Goal: Information Seeking & Learning: Learn about a topic

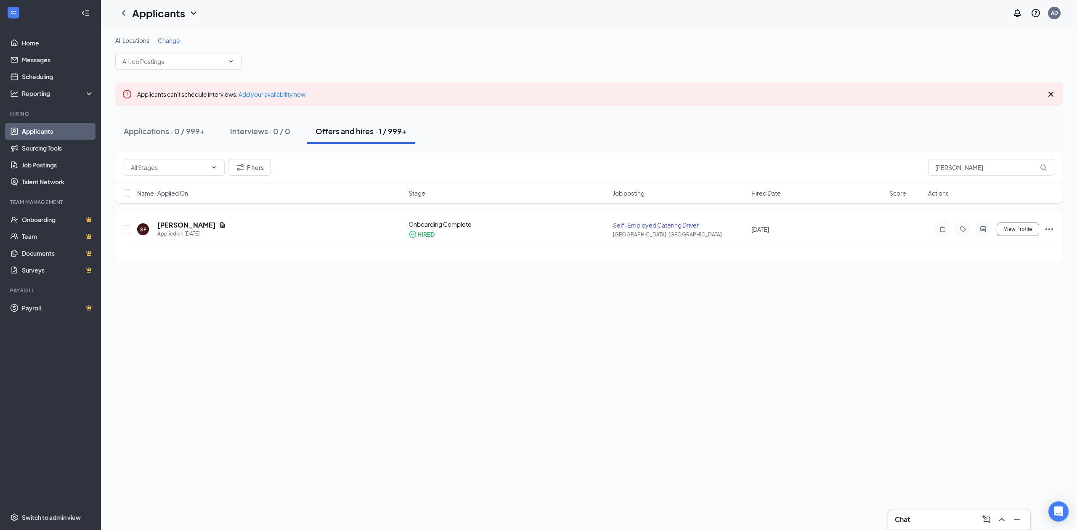
click at [962, 166] on input "[PERSON_NAME]" at bounding box center [991, 167] width 126 height 17
click at [1026, 229] on span "View Profile" at bounding box center [1018, 229] width 28 height 6
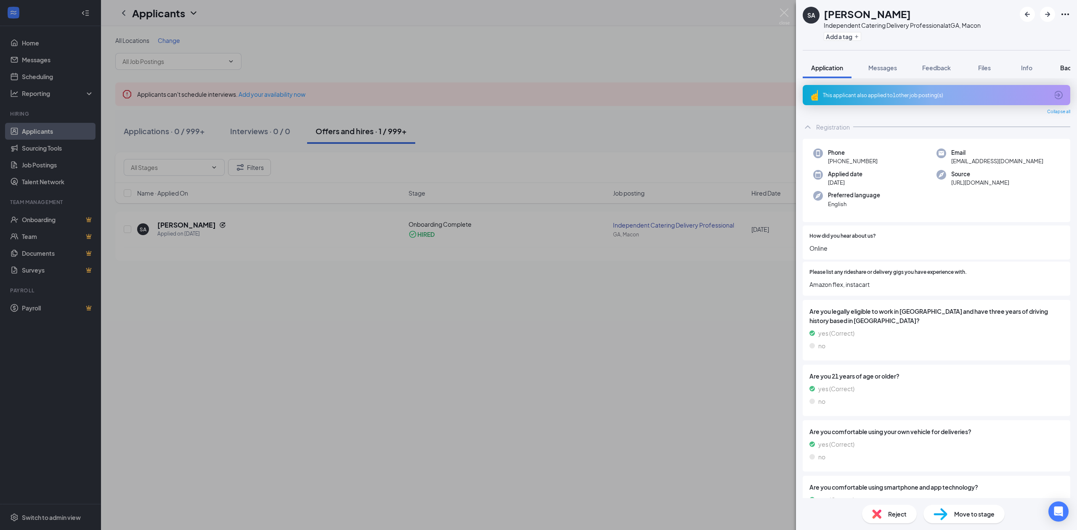
click at [1066, 69] on span "Background" at bounding box center [1078, 68] width 35 height 8
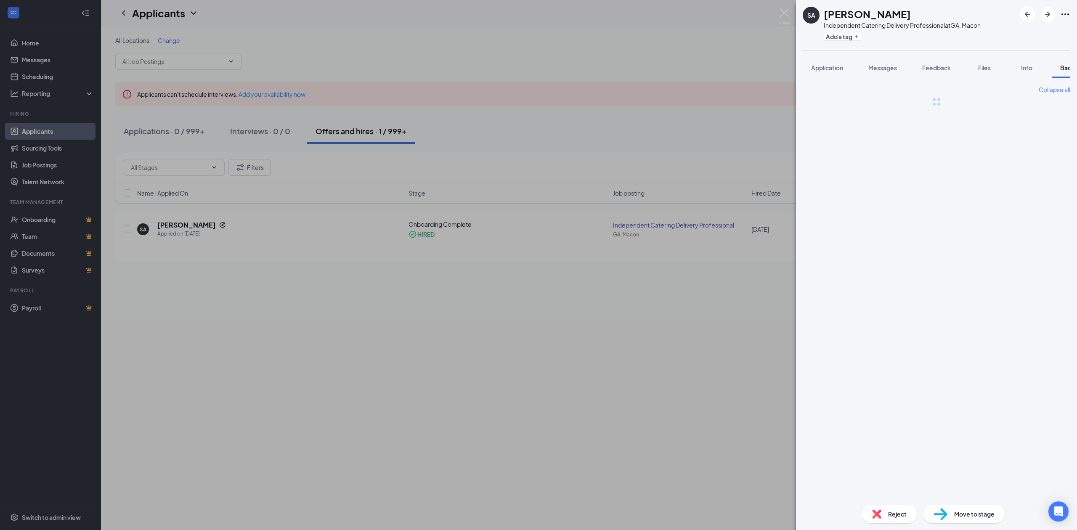
scroll to position [0, 34]
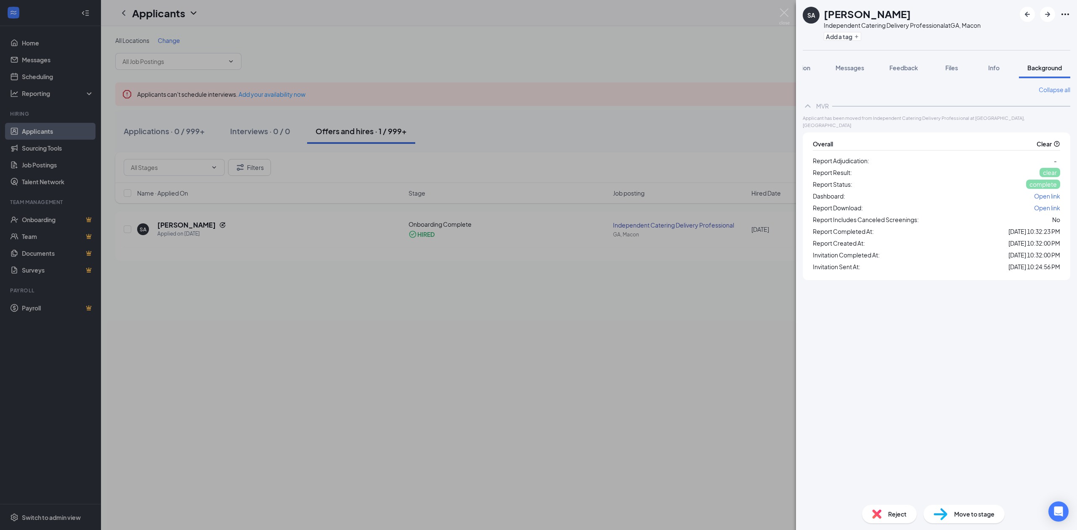
drag, startPoint x: 909, startPoint y: 17, endPoint x: 825, endPoint y: 14, distance: 84.2
click at [825, 14] on div "[PERSON_NAME]" at bounding box center [902, 14] width 157 height 14
copy h1 "[PERSON_NAME]"
click at [911, 43] on div "Add a tag" at bounding box center [902, 36] width 157 height 14
click at [738, 64] on div "SA [PERSON_NAME] Independent Catering Delivery Professional at [GEOGRAPHIC_DATA…" at bounding box center [538, 265] width 1077 height 530
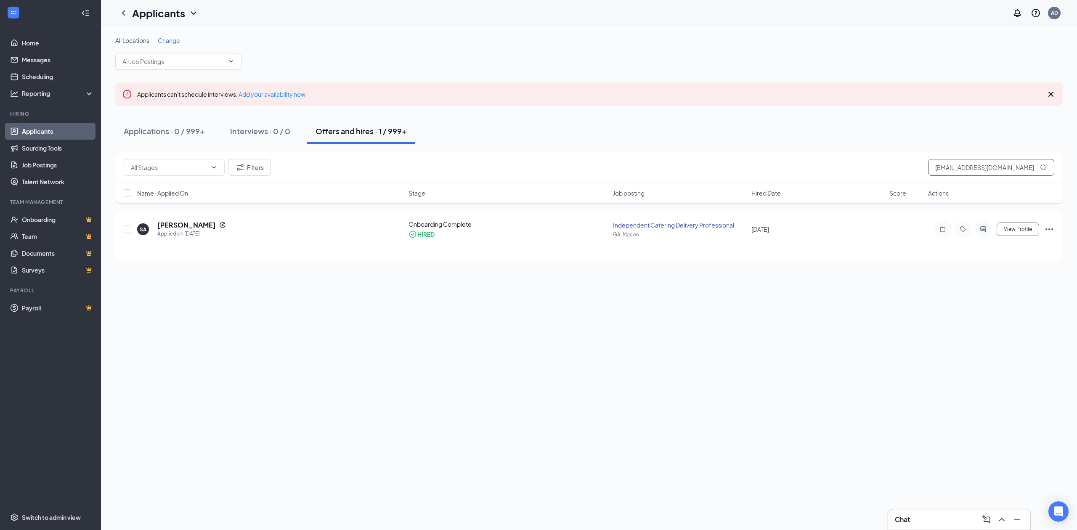
click at [962, 170] on input "[EMAIL_ADDRESS][DOMAIN_NAME]" at bounding box center [991, 167] width 126 height 17
paste input "tdbrowne18"
type input "[EMAIL_ADDRESS][DOMAIN_NAME]"
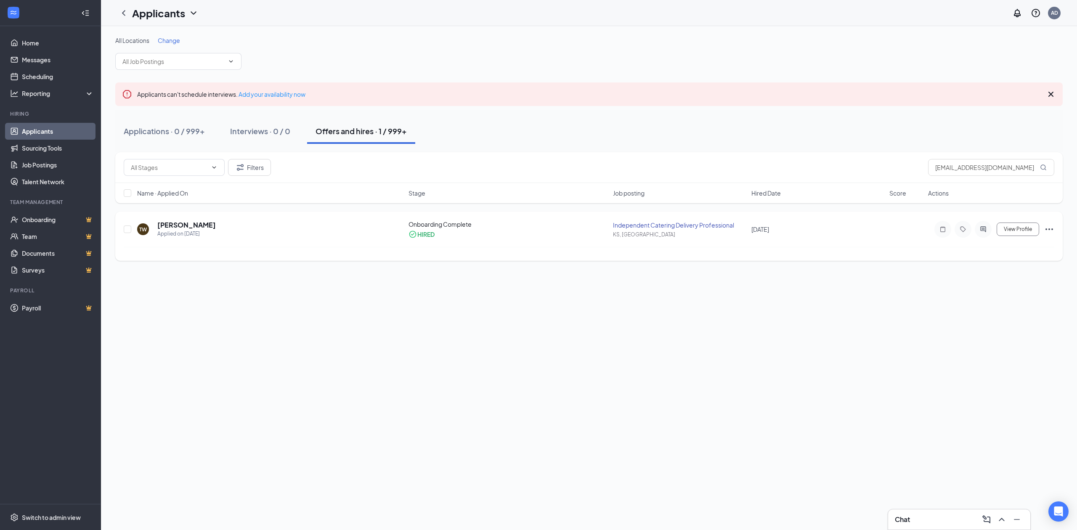
click at [359, 233] on div "TW [PERSON_NAME] Applied on [DATE]" at bounding box center [270, 230] width 266 height 18
click at [1010, 226] on span "View Profile" at bounding box center [1018, 229] width 28 height 6
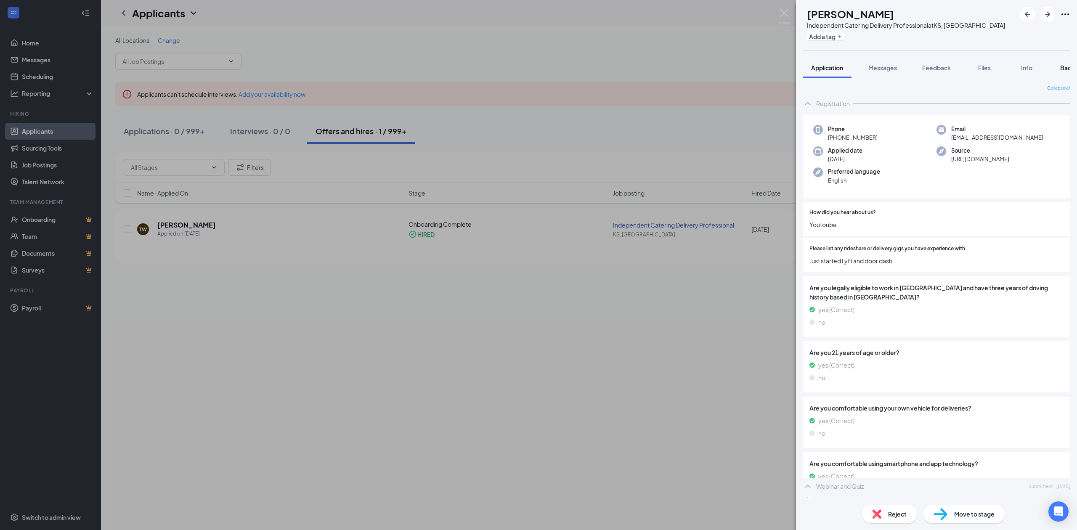
click at [1061, 66] on span "Background" at bounding box center [1078, 68] width 35 height 8
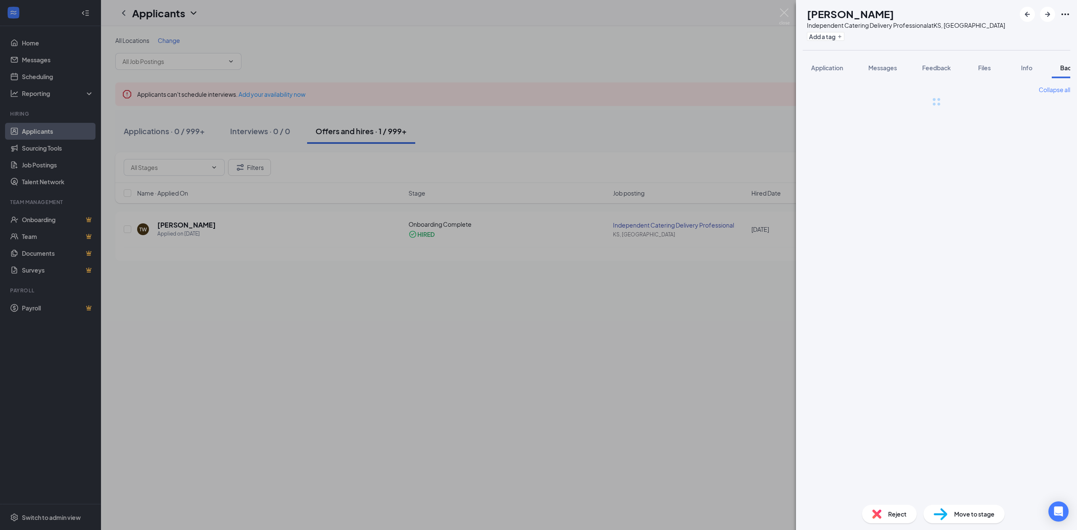
scroll to position [0, 34]
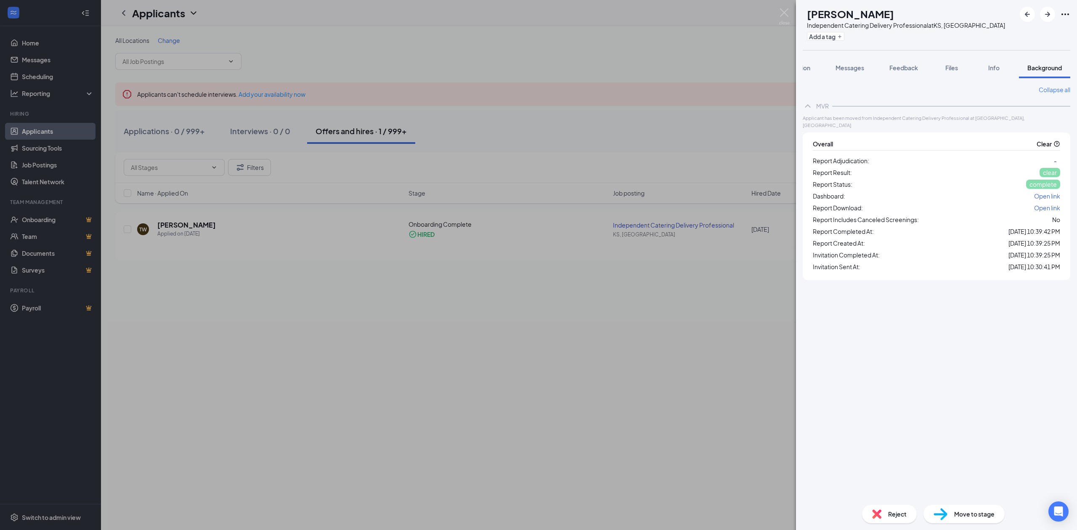
click at [856, 12] on h1 "[PERSON_NAME]" at bounding box center [850, 14] width 87 height 14
copy h1 "[PERSON_NAME]"
click at [785, 12] on img at bounding box center [784, 16] width 11 height 16
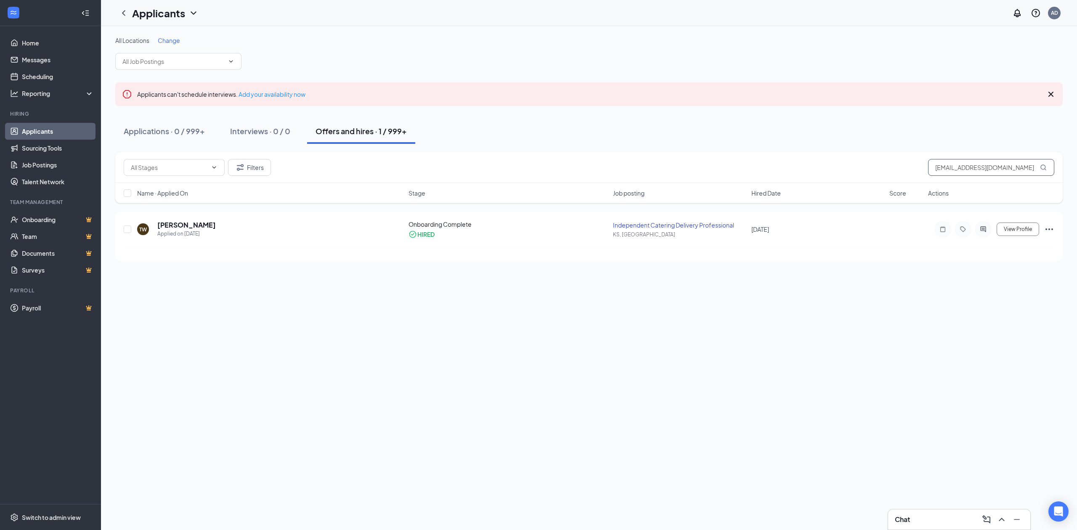
click at [960, 175] on input "[EMAIL_ADDRESS][DOMAIN_NAME]" at bounding box center [991, 167] width 126 height 17
paste input "jamelbarhum"
type input "[EMAIL_ADDRESS][DOMAIN_NAME]"
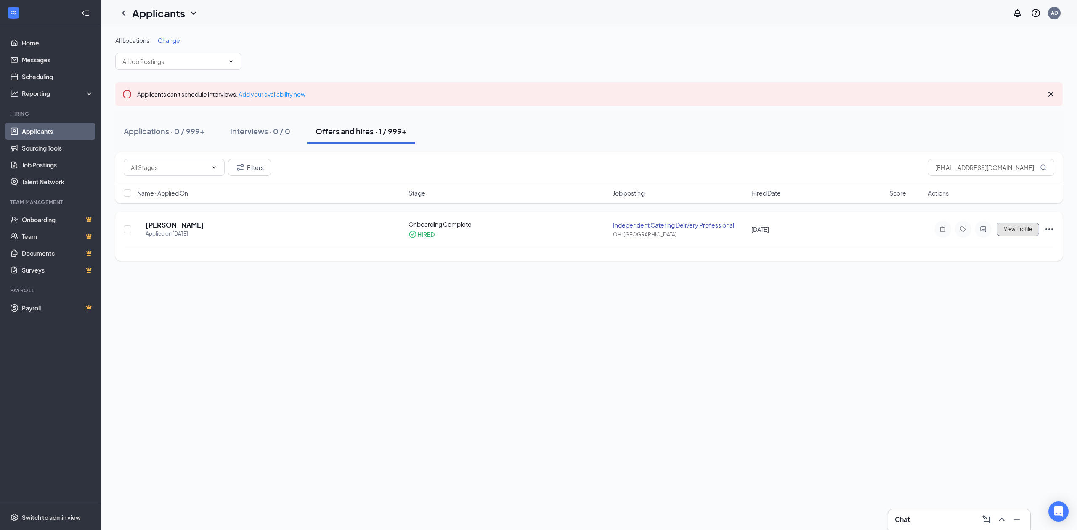
click at [1010, 229] on span "View Profile" at bounding box center [1018, 229] width 28 height 6
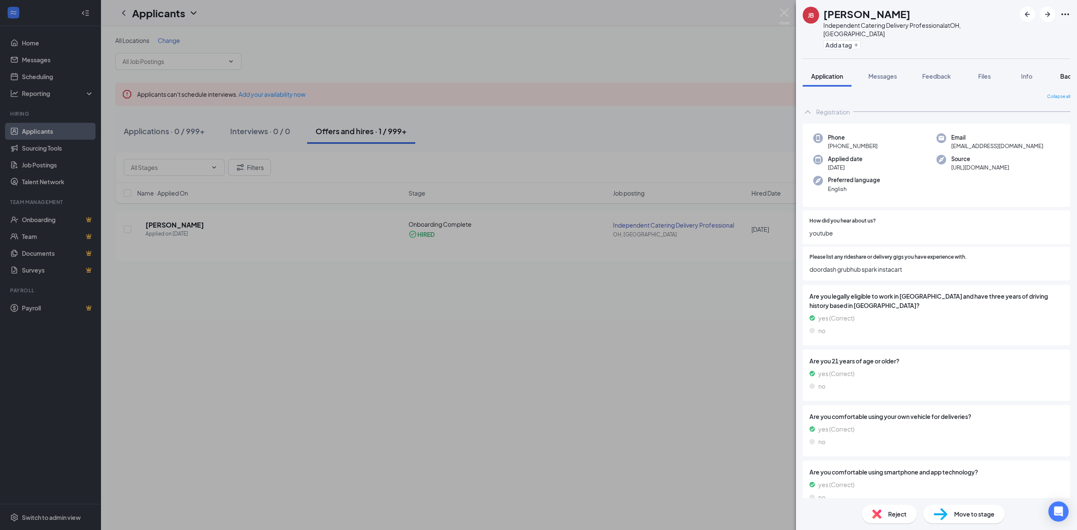
click at [1064, 72] on span "Background" at bounding box center [1078, 76] width 35 height 8
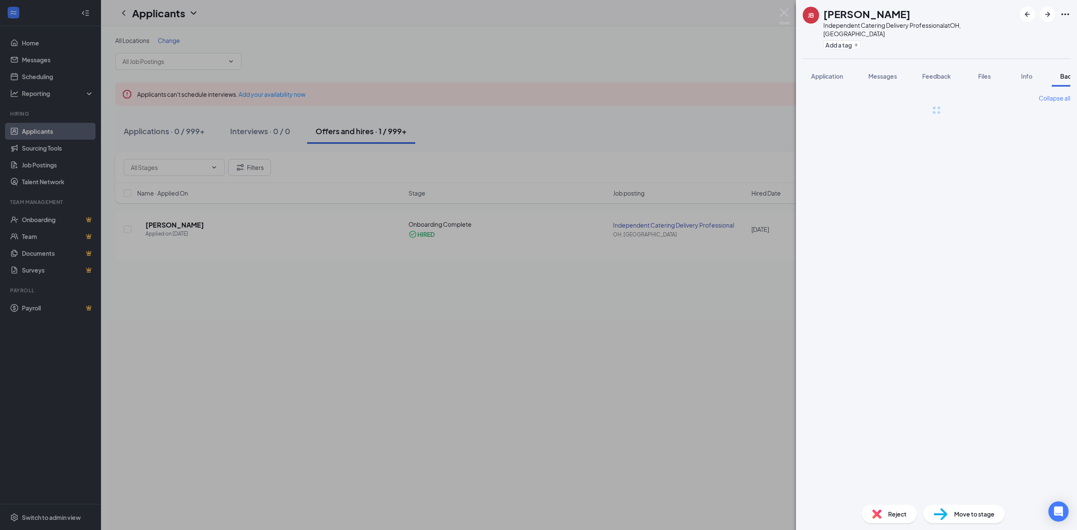
scroll to position [0, 34]
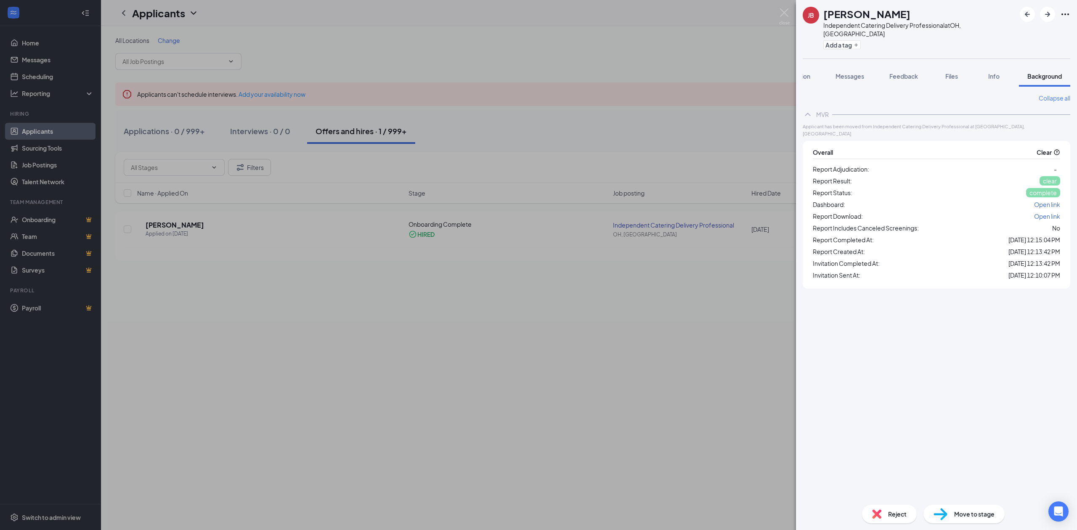
click at [460, 66] on div "[PERSON_NAME] Independent Catering Delivery Professional at [GEOGRAPHIC_DATA], …" at bounding box center [538, 265] width 1077 height 530
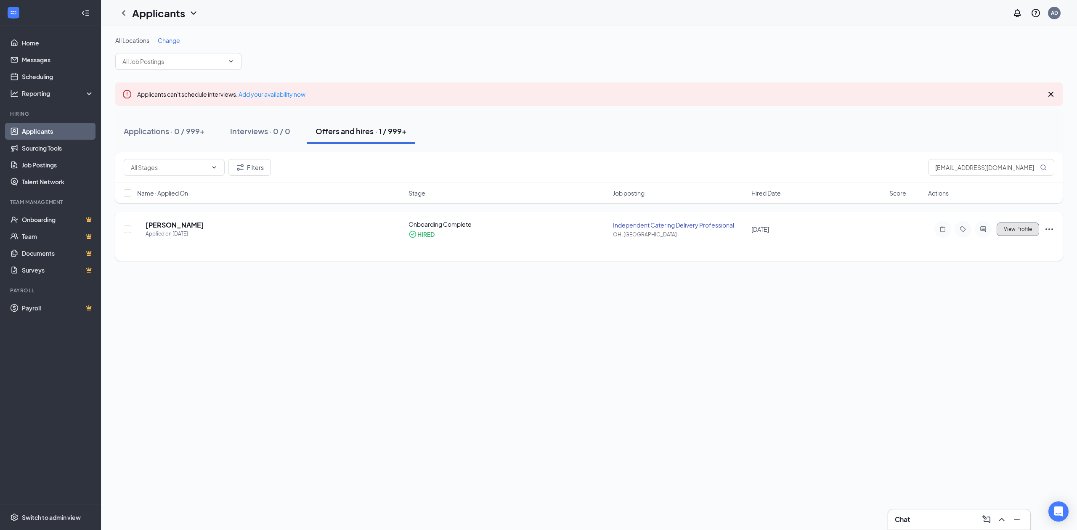
click at [1024, 230] on span "View Profile" at bounding box center [1018, 229] width 28 height 6
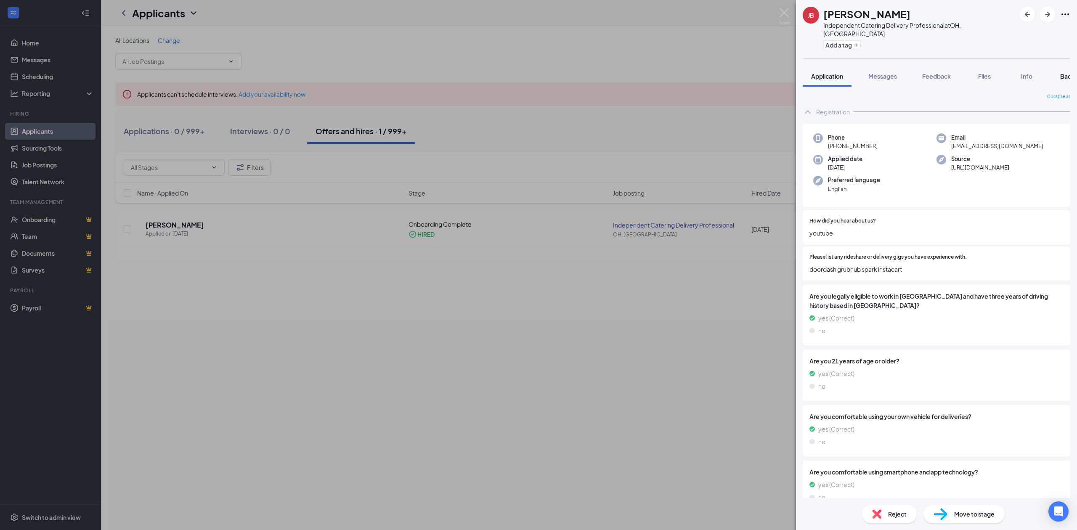
click at [1063, 72] on span "Background" at bounding box center [1078, 76] width 35 height 8
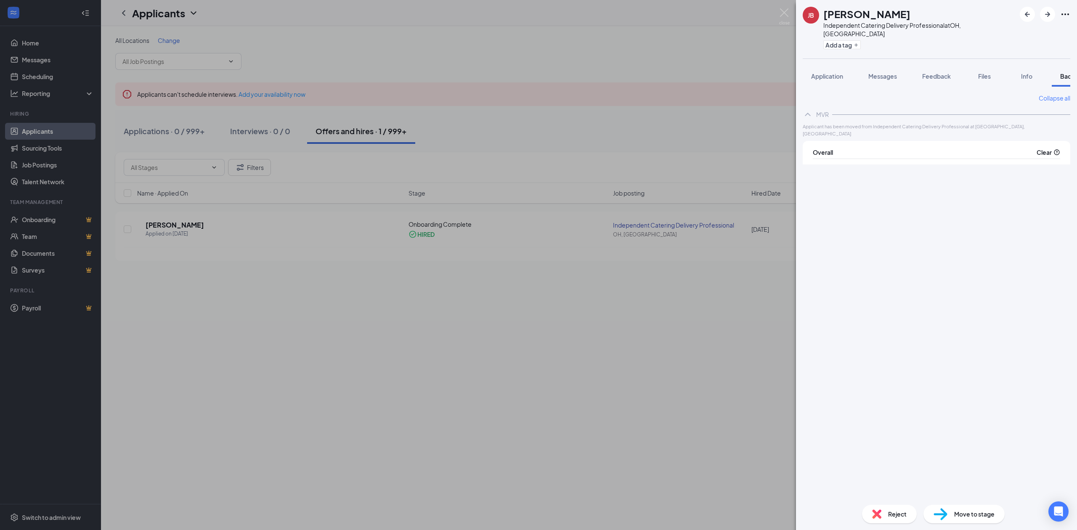
scroll to position [0, 34]
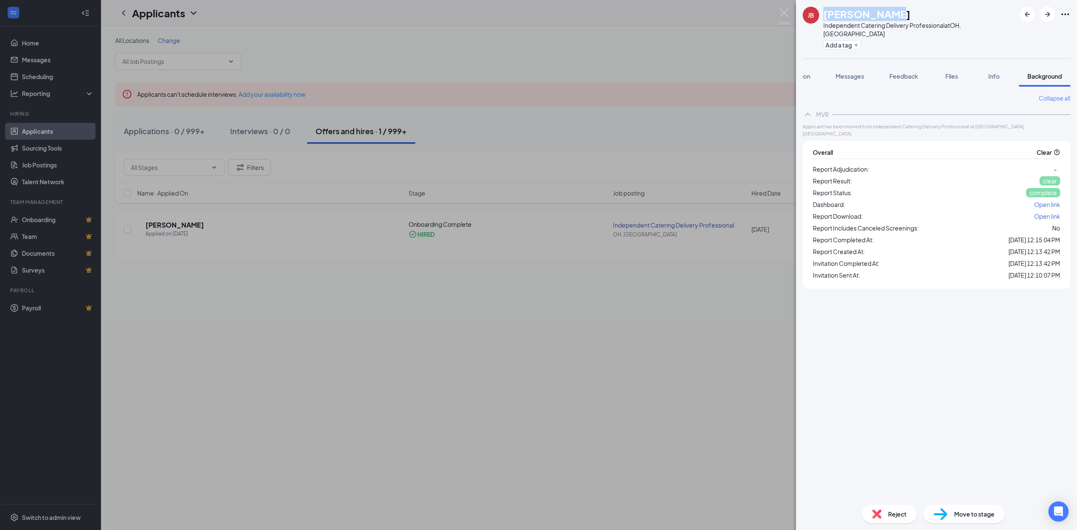
drag, startPoint x: 822, startPoint y: 16, endPoint x: 894, endPoint y: 19, distance: 72.4
click at [894, 19] on div "[PERSON_NAME] Independent Catering Delivery Professional at [GEOGRAPHIC_DATA], …" at bounding box center [909, 29] width 213 height 45
copy h1 "[PERSON_NAME]"
click at [761, 57] on div "[PERSON_NAME] Independent Catering Delivery Professional at [GEOGRAPHIC_DATA], …" at bounding box center [538, 265] width 1077 height 530
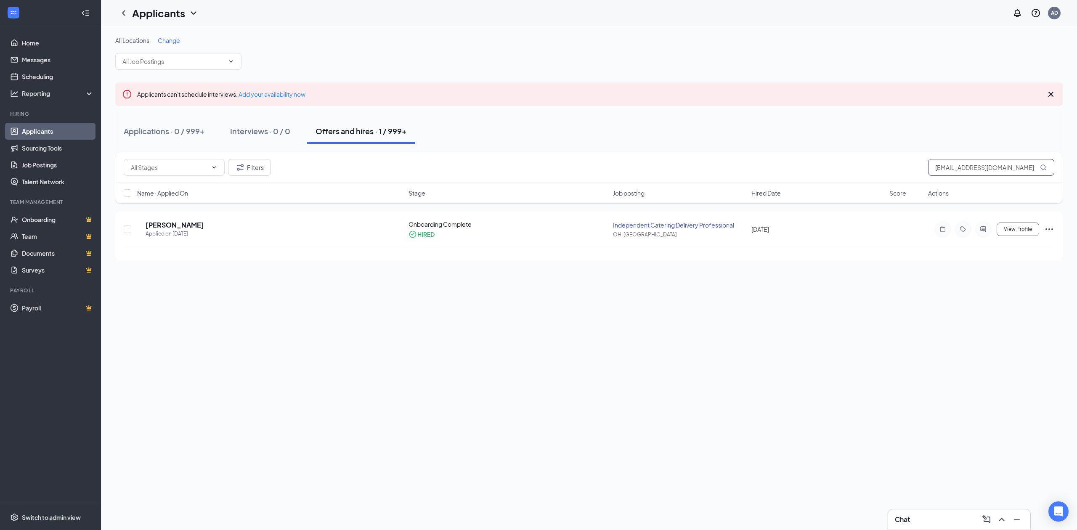
click at [949, 166] on input "[EMAIL_ADDRESS][DOMAIN_NAME]" at bounding box center [991, 167] width 126 height 17
paste input "[PERSON_NAME]"
click at [1005, 169] on input "[PERSON_NAME]" at bounding box center [991, 167] width 126 height 17
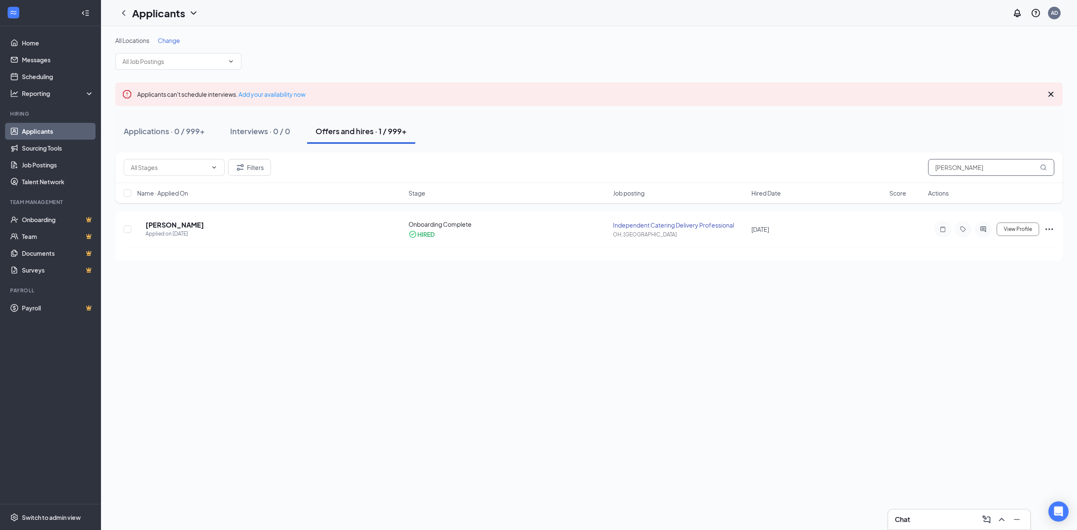
click at [1005, 169] on input "[PERSON_NAME]" at bounding box center [991, 167] width 126 height 17
paste input "[PERSON_NAME][EMAIL_ADDRESS][PERSON_NAME][DOMAIN_NAME]"
type input "[PERSON_NAME][EMAIL_ADDRESS][PERSON_NAME][DOMAIN_NAME]"
click at [1020, 231] on span "View Profile" at bounding box center [1018, 229] width 28 height 6
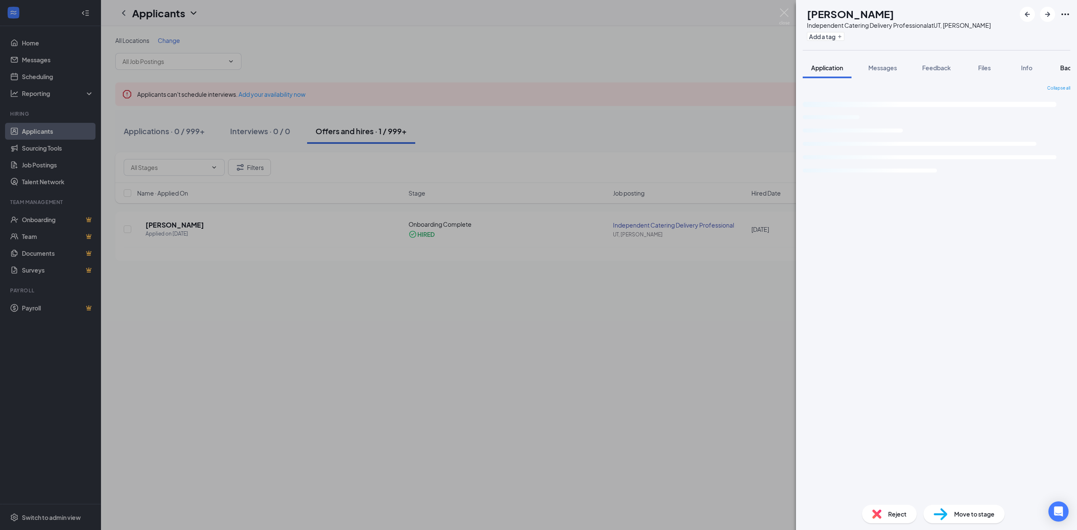
click at [1065, 66] on span "Background" at bounding box center [1078, 68] width 35 height 8
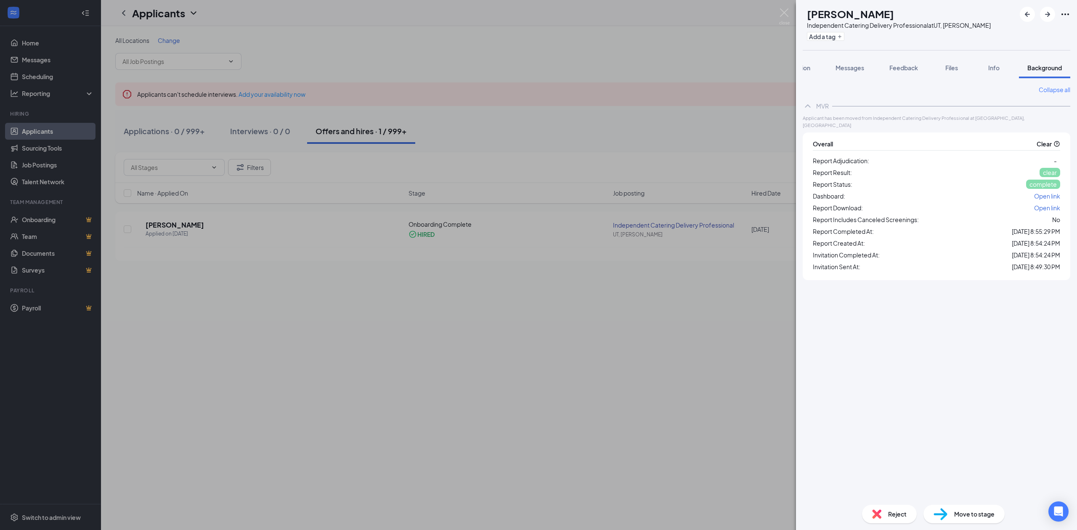
click at [851, 9] on h1 "[PERSON_NAME]" at bounding box center [850, 14] width 87 height 14
click at [869, 9] on h1 "[PERSON_NAME]" at bounding box center [850, 14] width 87 height 14
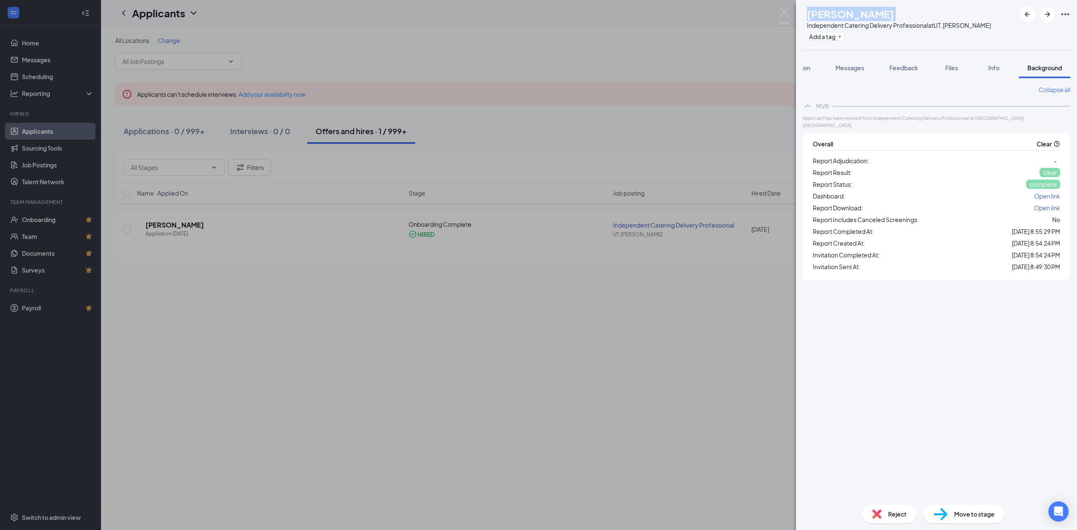
copy h1 "[PERSON_NAME]"
click at [781, 9] on img at bounding box center [784, 16] width 11 height 16
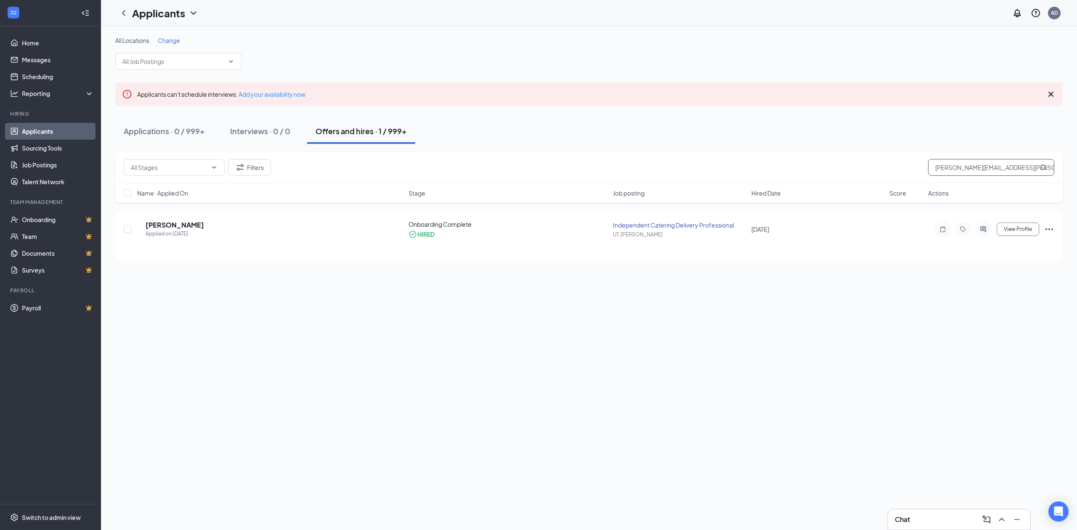
click at [945, 167] on input "[PERSON_NAME][EMAIL_ADDRESS][PERSON_NAME][DOMAIN_NAME]" at bounding box center [991, 167] width 126 height 17
click at [945, 166] on input "[PERSON_NAME][EMAIL_ADDRESS][PERSON_NAME][DOMAIN_NAME]" at bounding box center [991, 167] width 126 height 17
paste input "johao2414"
type input "[EMAIL_ADDRESS][DOMAIN_NAME]"
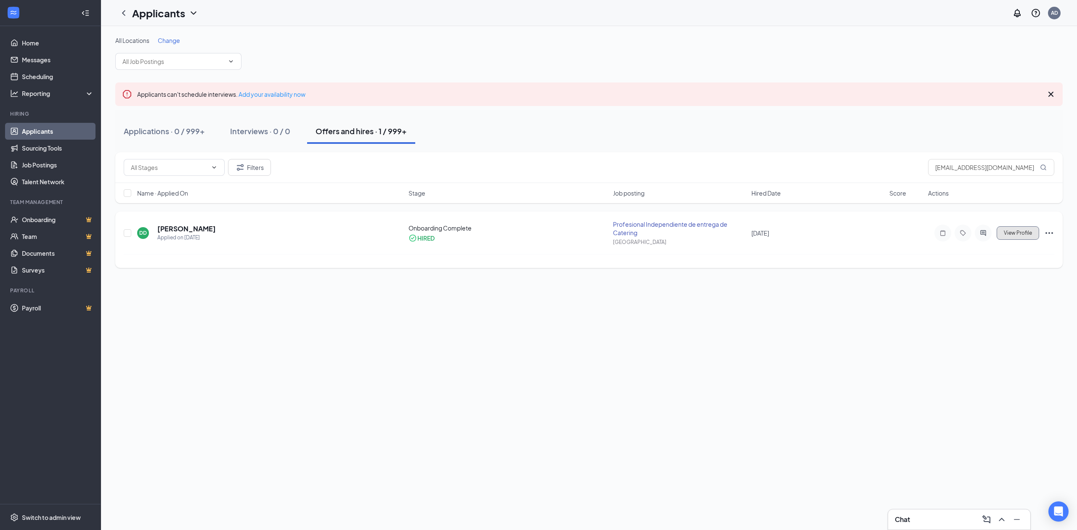
click at [1012, 233] on span "View Profile" at bounding box center [1018, 233] width 28 height 6
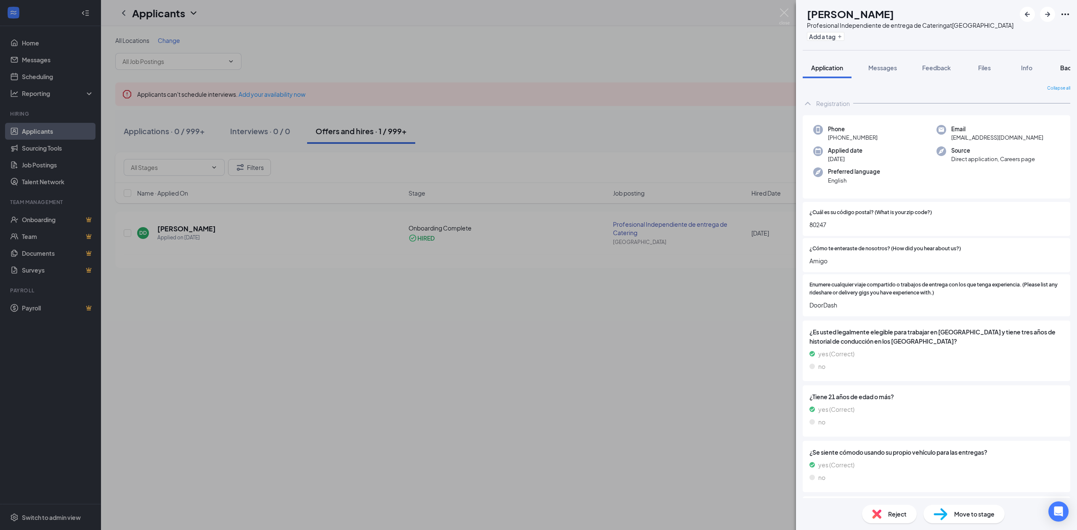
click at [1068, 66] on span "Background" at bounding box center [1078, 68] width 35 height 8
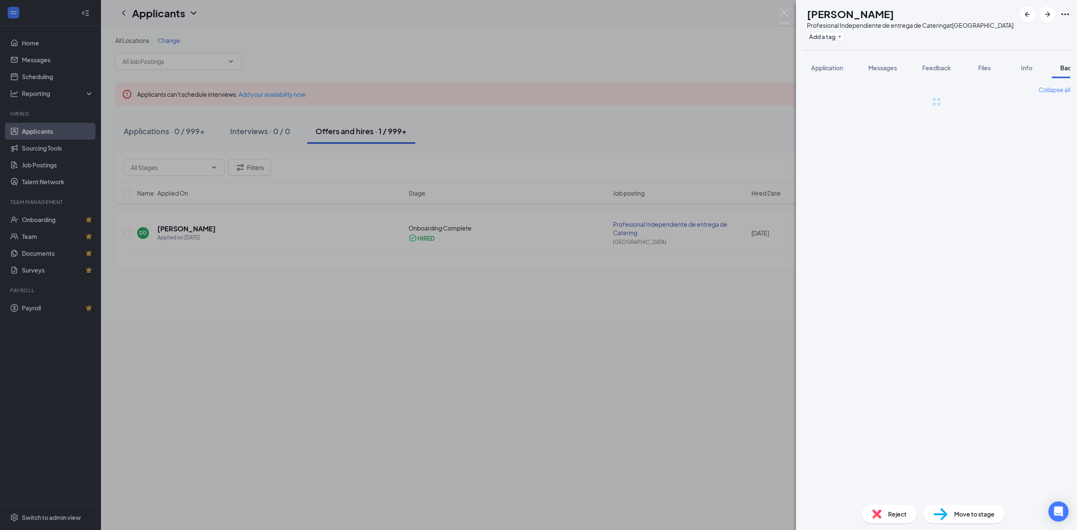
scroll to position [0, 34]
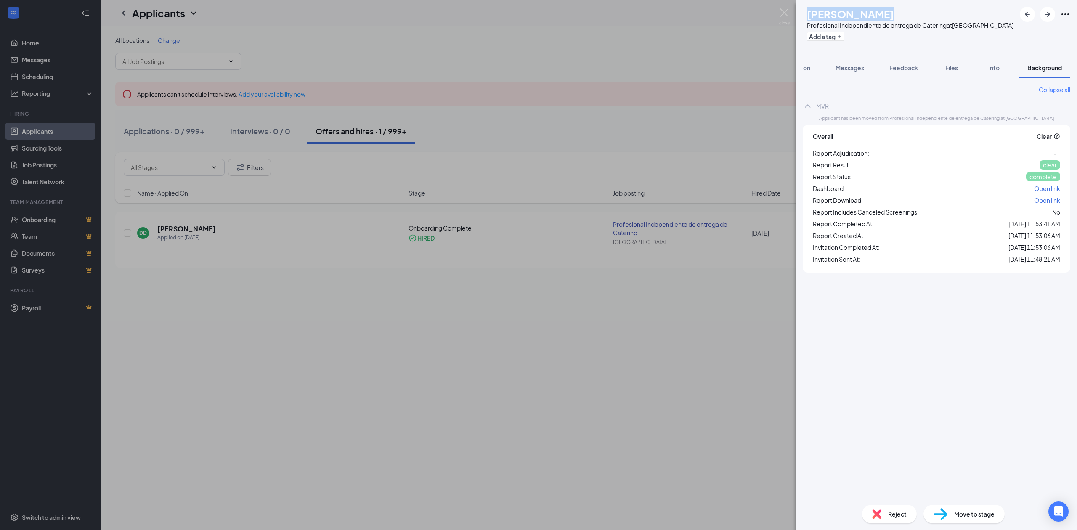
drag, startPoint x: 824, startPoint y: 12, endPoint x: 917, endPoint y: 15, distance: 93.5
click at [917, 15] on div "[PERSON_NAME]" at bounding box center [910, 14] width 207 height 14
copy h1 "[PERSON_NAME]"
click at [787, 11] on img at bounding box center [784, 16] width 11 height 16
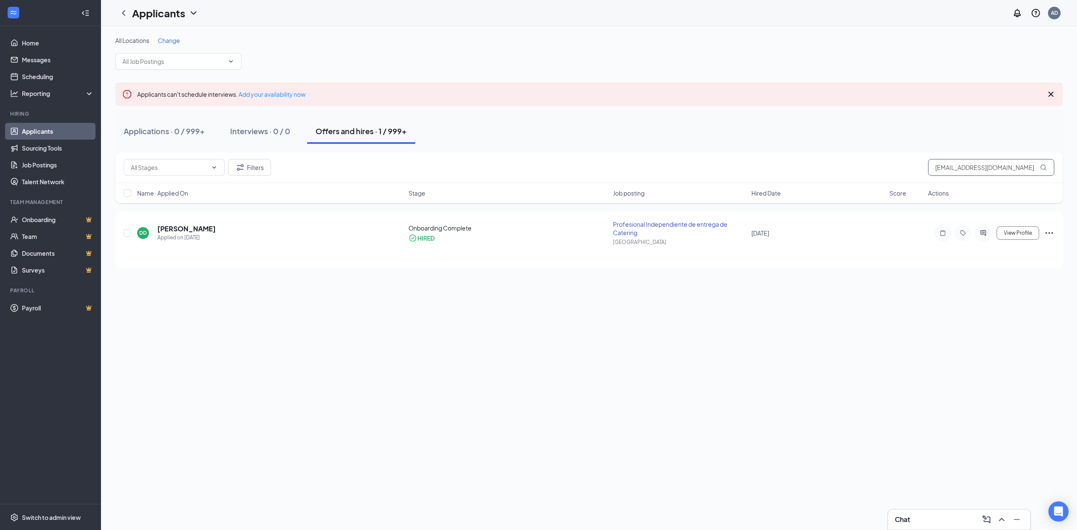
click at [980, 169] on input "[EMAIL_ADDRESS][DOMAIN_NAME]" at bounding box center [991, 167] width 126 height 17
click at [980, 168] on input "[EMAIL_ADDRESS][DOMAIN_NAME]" at bounding box center [991, 167] width 126 height 17
click at [981, 168] on input "[EMAIL_ADDRESS][DOMAIN_NAME]" at bounding box center [991, 167] width 126 height 17
paste input "[PERSON_NAME]"
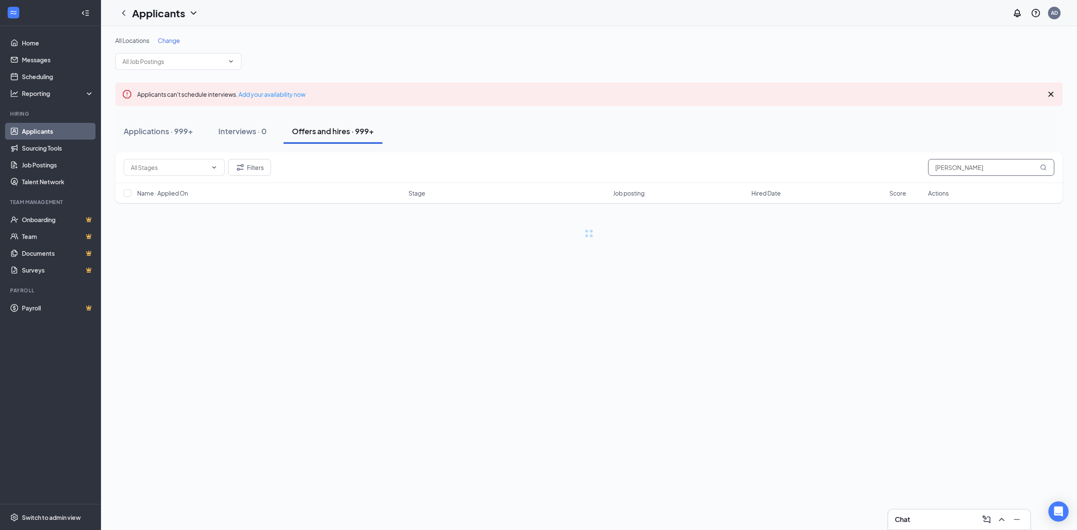
click at [1041, 167] on icon "MagnifyingGlass" at bounding box center [1043, 167] width 5 height 5
click at [999, 165] on input "[PERSON_NAME]" at bounding box center [991, 167] width 126 height 17
click at [1044, 169] on icon "MagnifyingGlass" at bounding box center [1043, 167] width 7 height 7
click at [1023, 236] on span "View Profile" at bounding box center [1018, 233] width 28 height 6
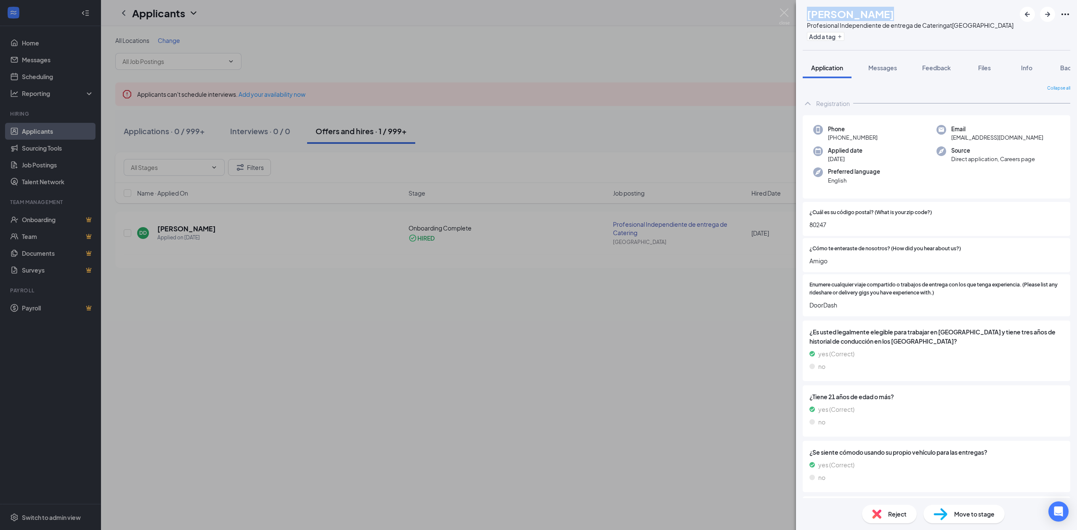
drag, startPoint x: 823, startPoint y: 14, endPoint x: 953, endPoint y: 14, distance: 130.0
click at [953, 14] on div "DD [PERSON_NAME] Profesional Independiente de entrega de Catering at [GEOGRAPHI…" at bounding box center [908, 25] width 211 height 37
copy h1 "[PERSON_NAME]"
click at [731, 99] on div "DD [PERSON_NAME] Profesional Independiente de entrega de Catering at [GEOGRAPHI…" at bounding box center [538, 265] width 1077 height 530
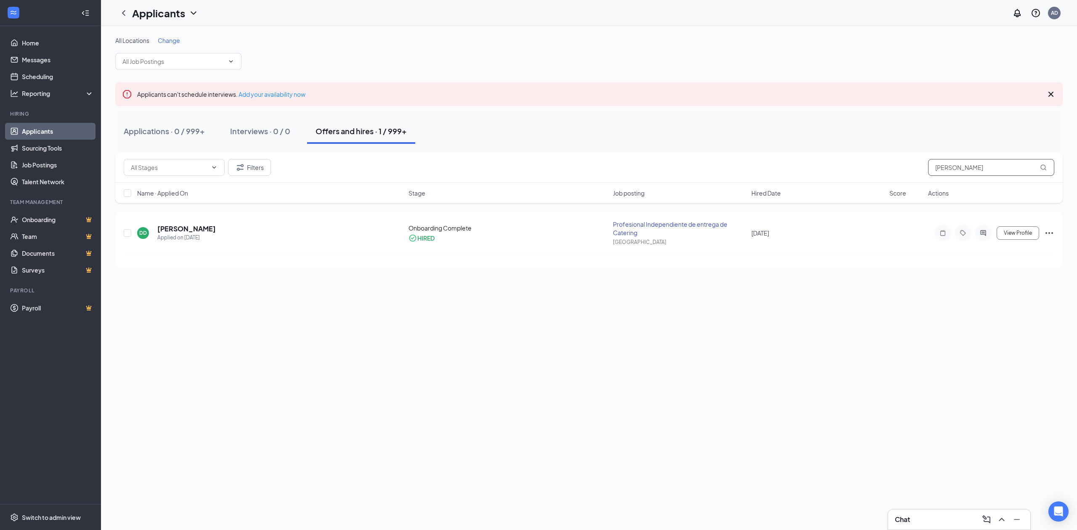
click at [968, 162] on input "[PERSON_NAME]" at bounding box center [991, 167] width 126 height 17
paste input "[PERSON_NAME][EMAIL_ADDRESS][DOMAIN_NAME]"
type input "[PERSON_NAME][EMAIL_ADDRESS][DOMAIN_NAME]"
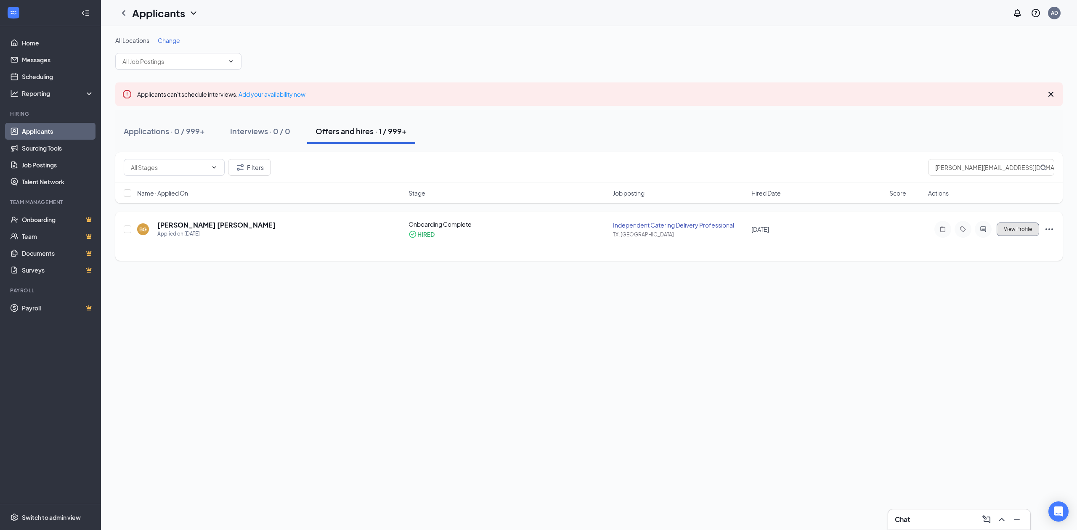
click at [1004, 231] on span "View Profile" at bounding box center [1018, 229] width 28 height 6
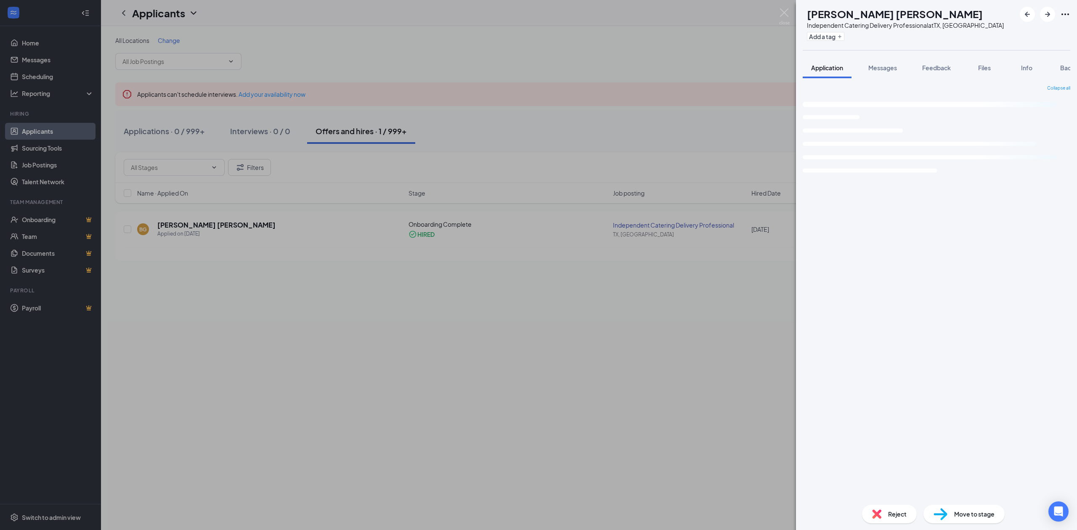
drag, startPoint x: 1055, startPoint y: 67, endPoint x: 1051, endPoint y: 80, distance: 12.9
click at [1053, 66] on div "Application Messages Feedback Files Info Background" at bounding box center [937, 67] width 268 height 21
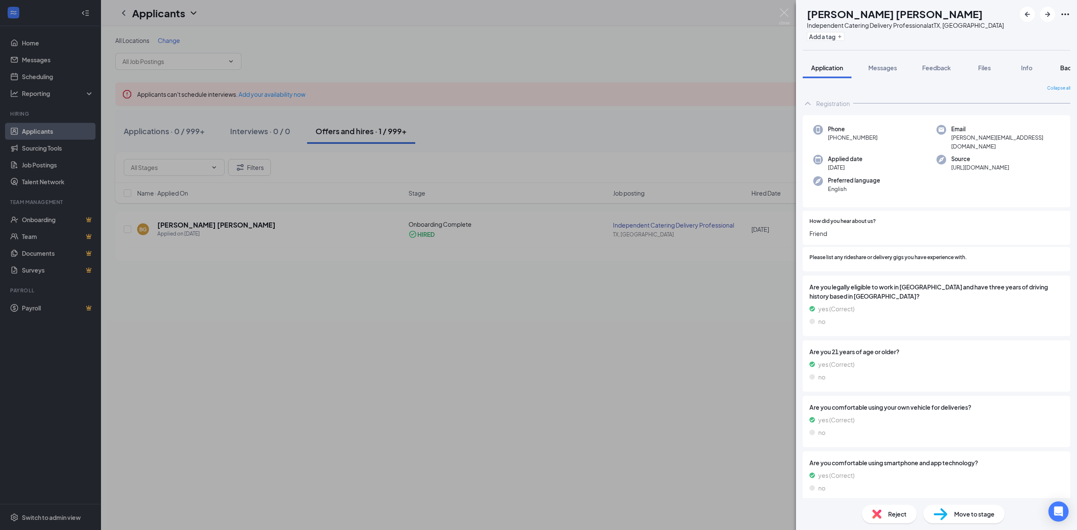
click at [1059, 67] on button "Background" at bounding box center [1077, 67] width 51 height 21
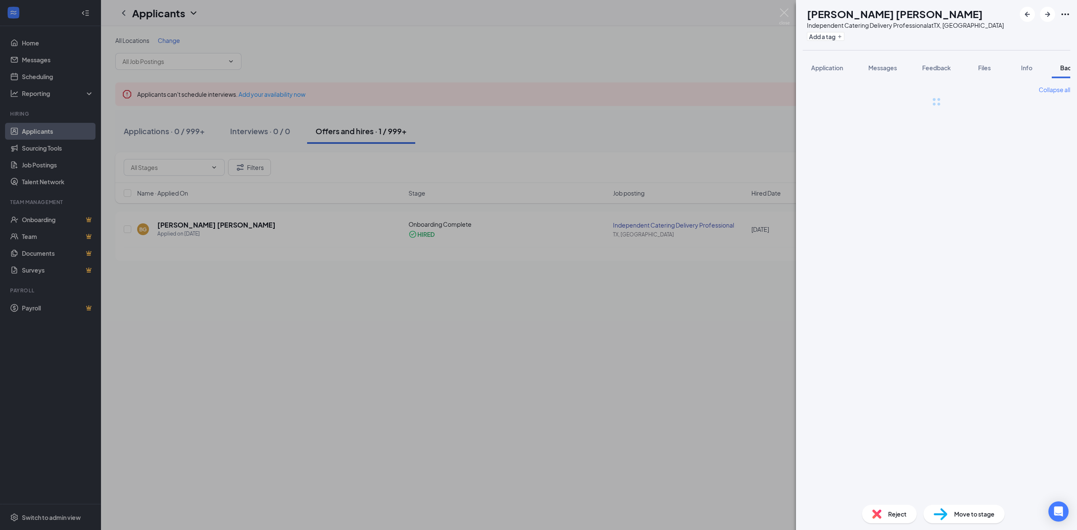
scroll to position [0, 34]
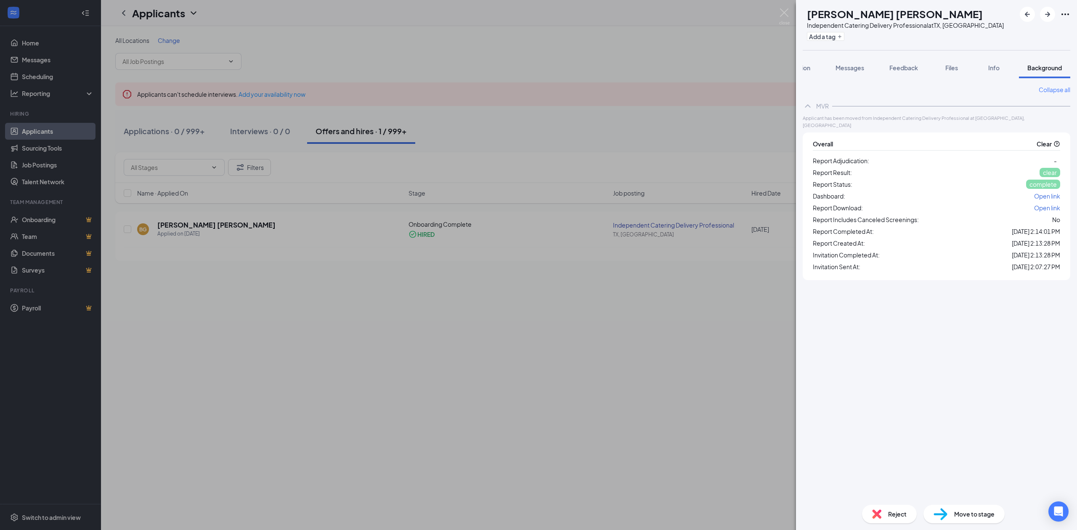
click at [878, 13] on h1 "[PERSON_NAME] [PERSON_NAME]" at bounding box center [895, 14] width 176 height 14
copy h1 "[PERSON_NAME] [PERSON_NAME]"
drag, startPoint x: 775, startPoint y: 12, endPoint x: 815, endPoint y: 26, distance: 42.6
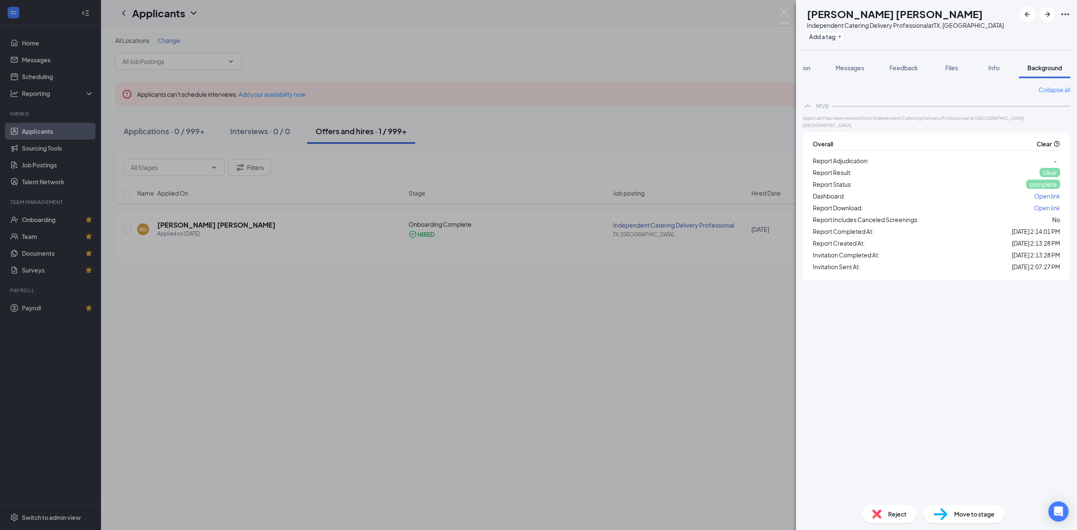
click at [780, 12] on div "BG [PERSON_NAME] [PERSON_NAME] Independent Catering Delivery Professional at [G…" at bounding box center [538, 265] width 1077 height 530
click at [783, 12] on img at bounding box center [784, 16] width 11 height 16
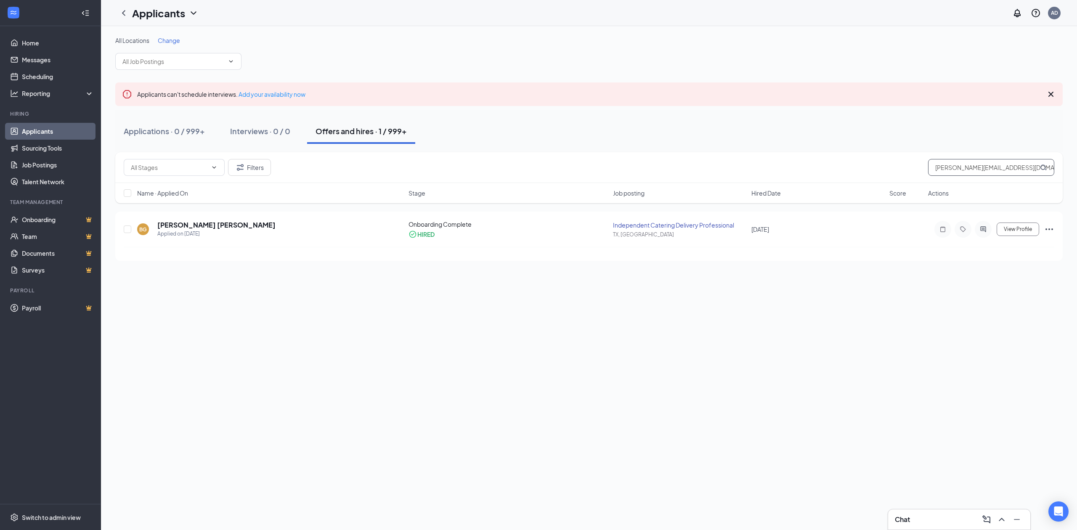
click at [944, 167] on input "[PERSON_NAME][EMAIL_ADDRESS][DOMAIN_NAME]" at bounding box center [991, 167] width 126 height 17
paste input "[EMAIL_ADDRESS]"
type input "[EMAIL_ADDRESS][DOMAIN_NAME]"
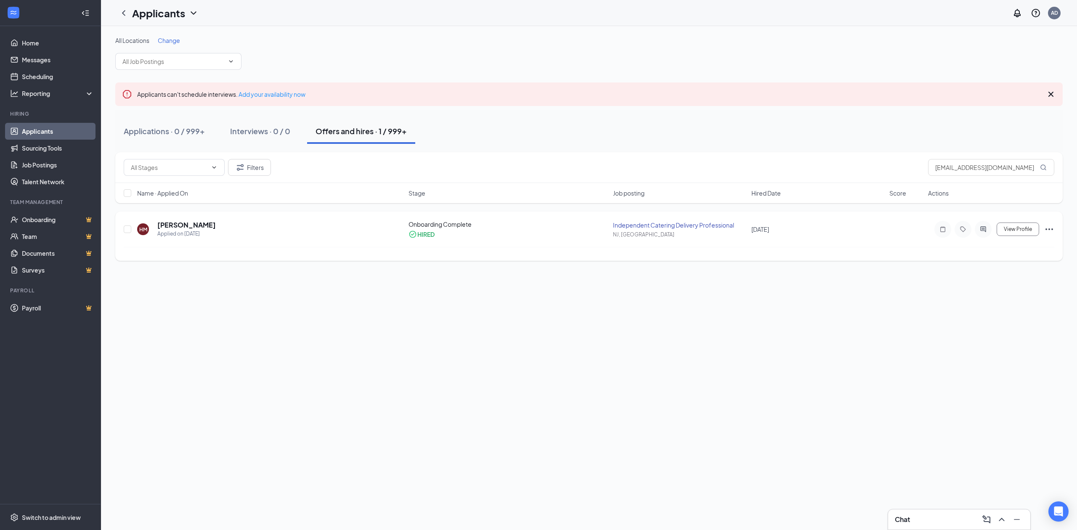
click at [328, 233] on div "HM [PERSON_NAME] Applied on [DATE]" at bounding box center [270, 230] width 266 height 18
click at [1015, 230] on span "View Profile" at bounding box center [1018, 229] width 28 height 6
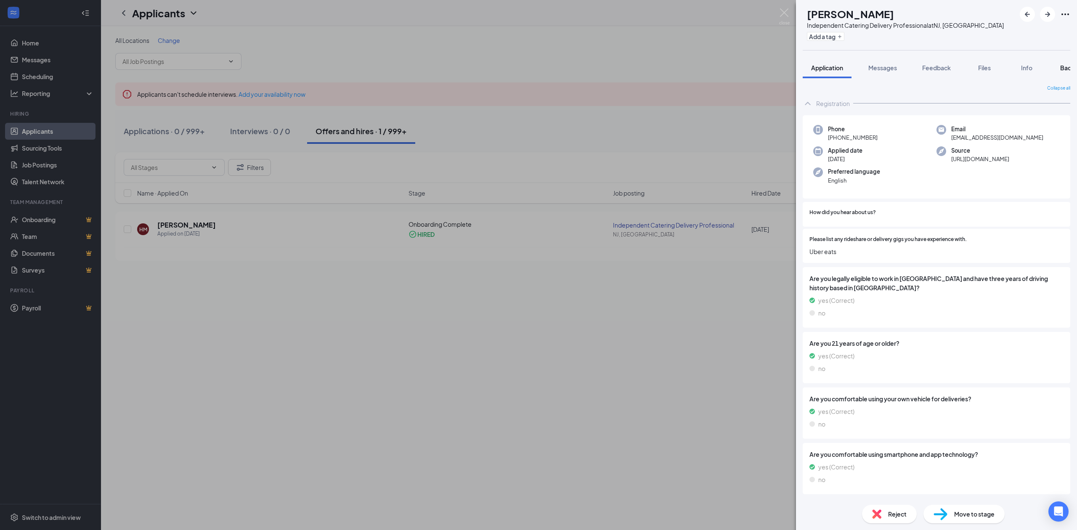
click at [1064, 68] on span "Background" at bounding box center [1078, 68] width 35 height 8
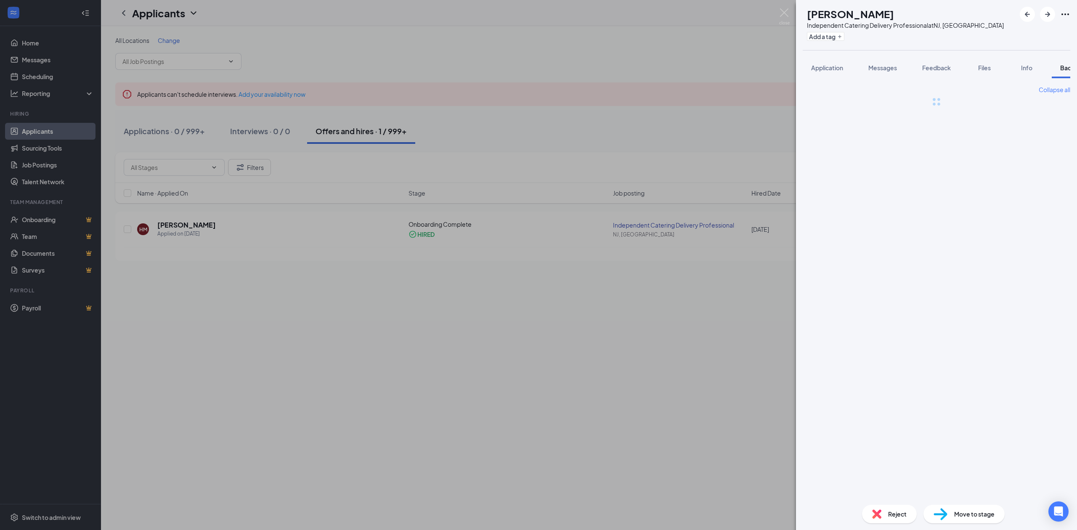
scroll to position [0, 34]
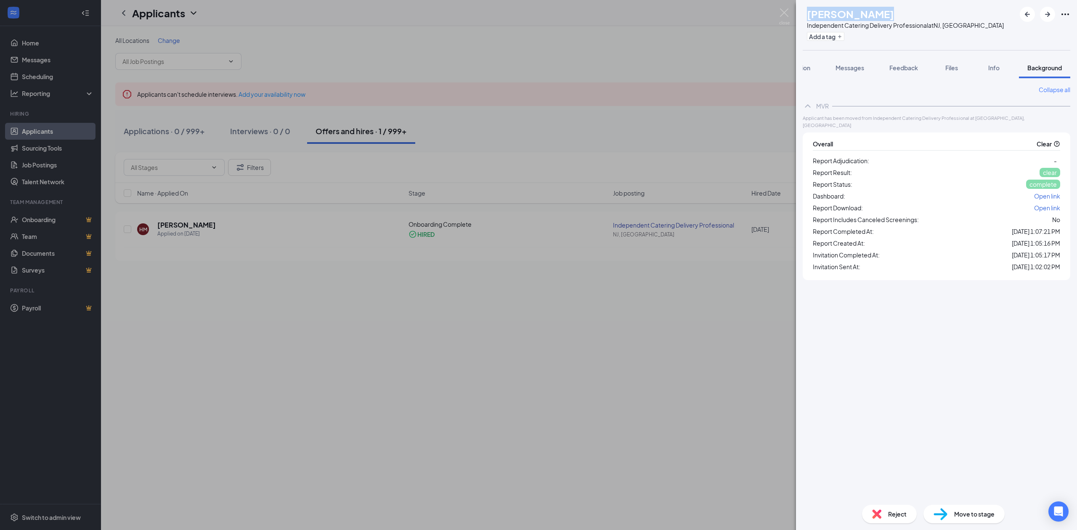
drag, startPoint x: 825, startPoint y: 12, endPoint x: 890, endPoint y: 14, distance: 65.3
click at [890, 14] on div "[PERSON_NAME]" at bounding box center [905, 14] width 197 height 14
copy h1 "[PERSON_NAME]"
click at [666, 78] on div "HM [PERSON_NAME] Independent Catering Delivery Professional at [GEOGRAPHIC_DATA…" at bounding box center [538, 265] width 1077 height 530
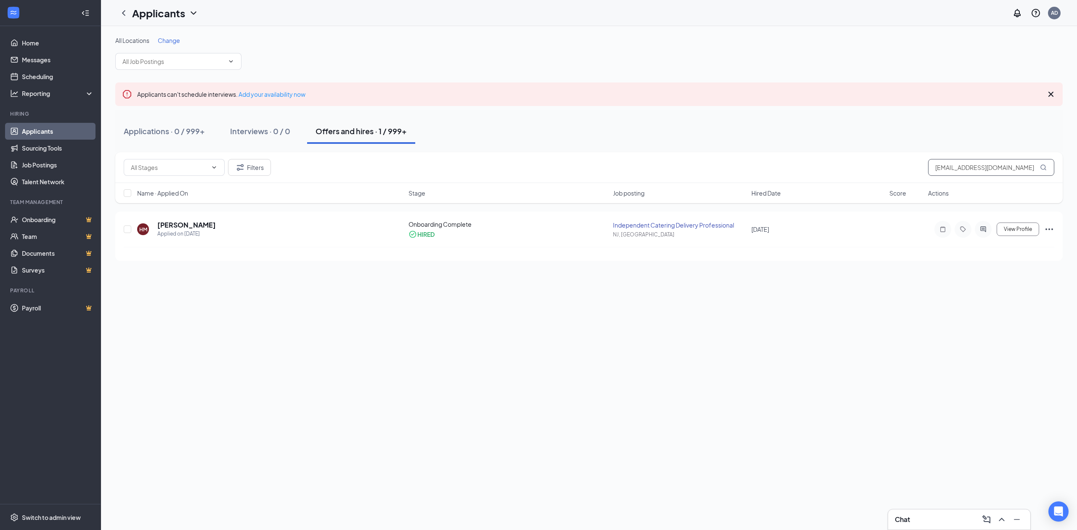
click at [978, 170] on input "[EMAIL_ADDRESS][DOMAIN_NAME]" at bounding box center [991, 167] width 126 height 17
click at [978, 168] on input "[EMAIL_ADDRESS][DOMAIN_NAME]" at bounding box center [991, 167] width 126 height 17
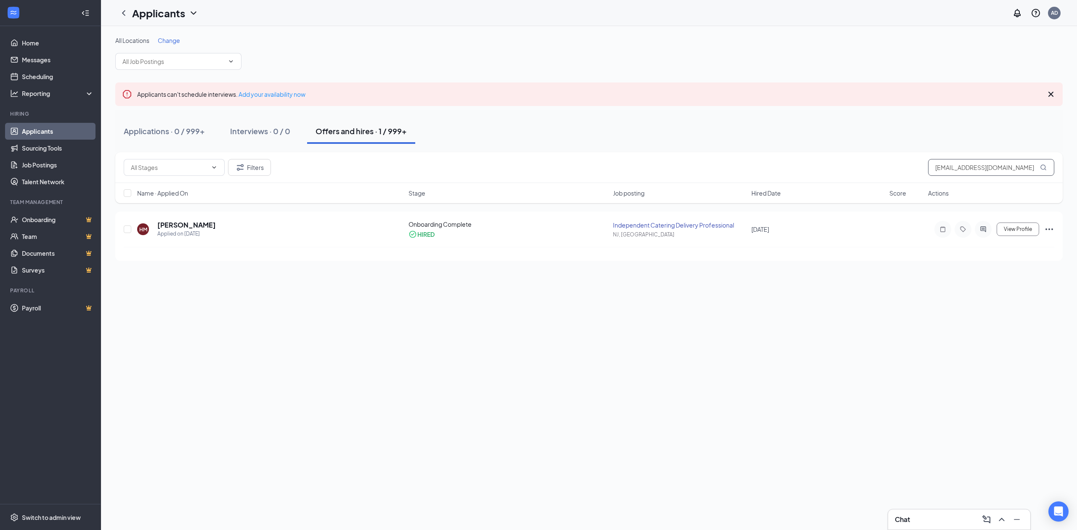
paste input "[EMAIL_ADDRESS]"
type input "[EMAIL_ADDRESS][DOMAIN_NAME]"
click at [1013, 231] on span "View Profile" at bounding box center [1018, 229] width 28 height 6
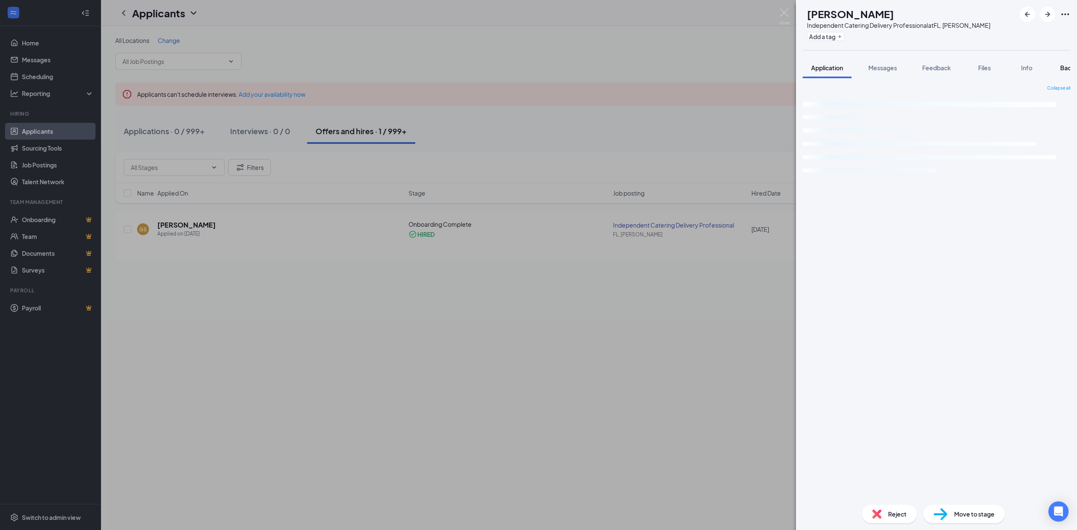
click at [1059, 64] on button "Background" at bounding box center [1077, 67] width 51 height 21
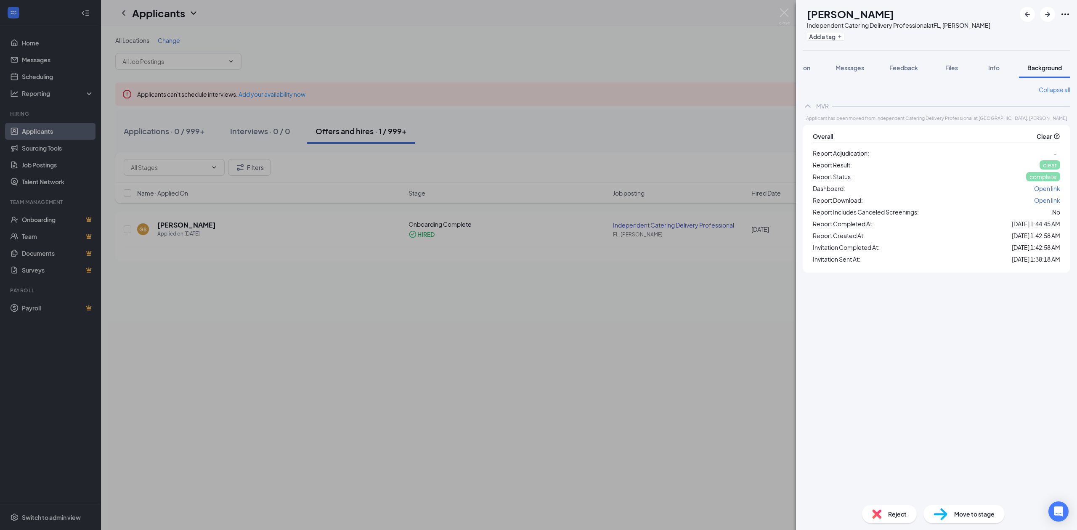
click at [861, 14] on h1 "[PERSON_NAME]" at bounding box center [850, 14] width 87 height 14
copy h1 "[PERSON_NAME]"
click at [780, 13] on img at bounding box center [784, 16] width 11 height 16
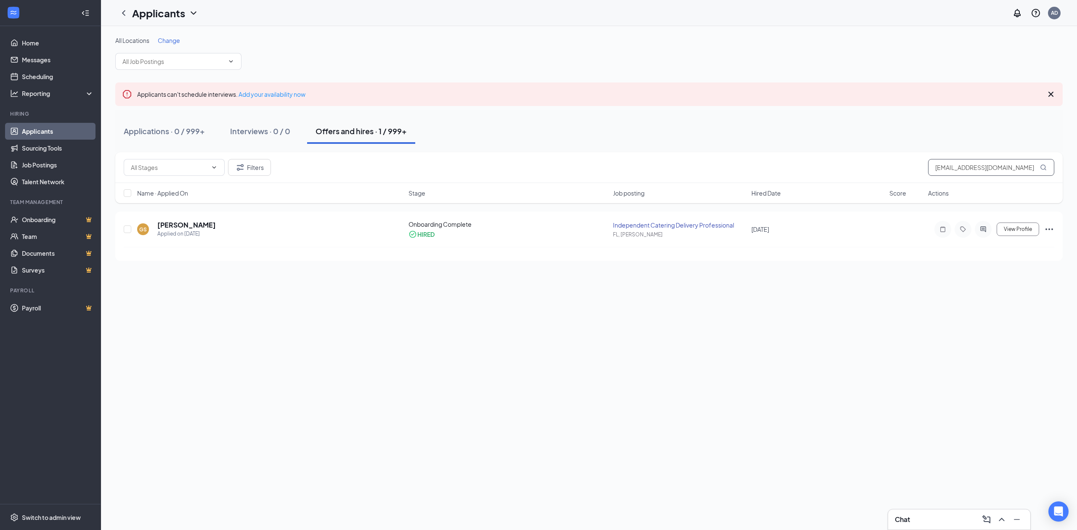
click at [968, 167] on input "[EMAIL_ADDRESS][DOMAIN_NAME]" at bounding box center [991, 167] width 126 height 17
paste input "isbelisgarcia66"
type input "[EMAIL_ADDRESS][DOMAIN_NAME]"
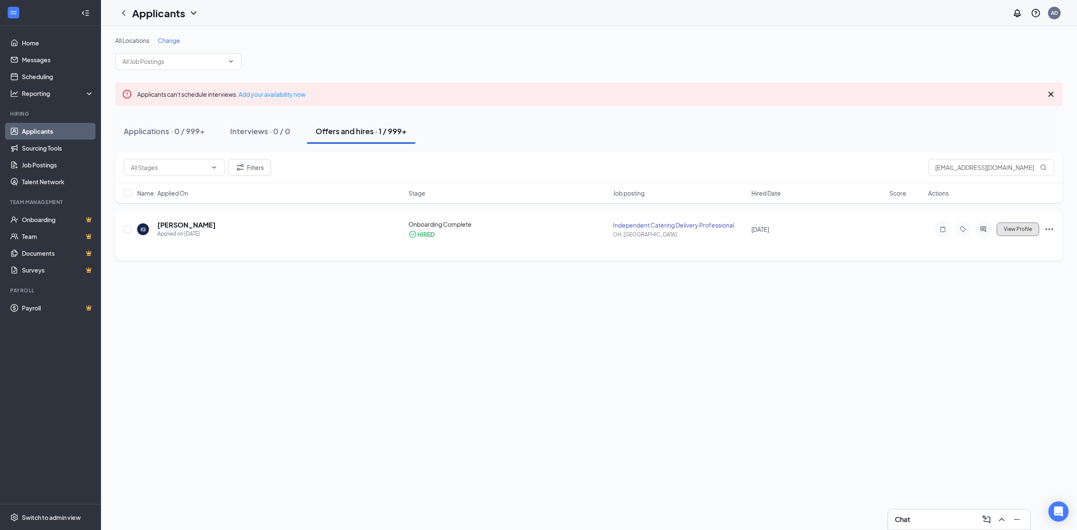
click at [1010, 228] on span "View Profile" at bounding box center [1018, 229] width 28 height 6
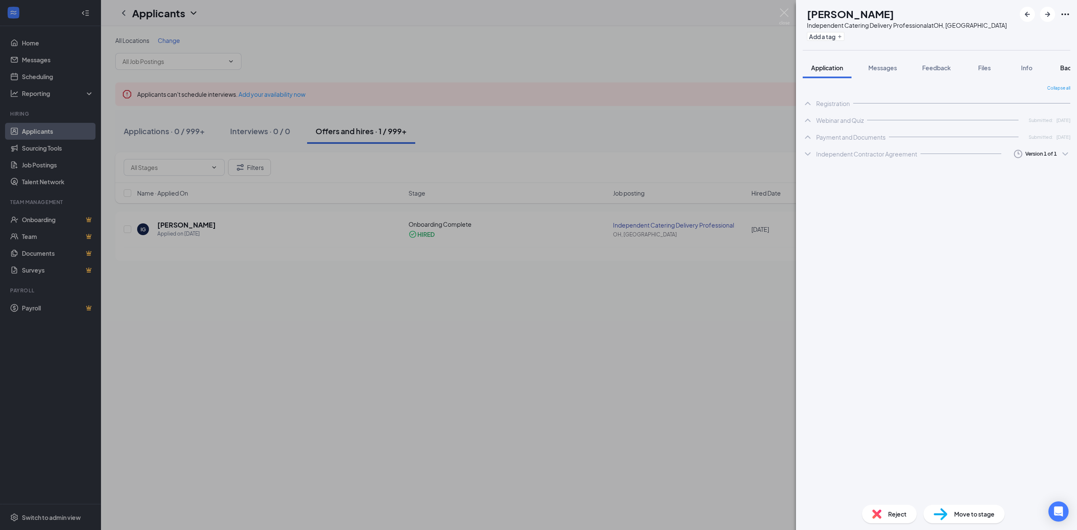
click at [1066, 66] on span "Background" at bounding box center [1078, 68] width 35 height 8
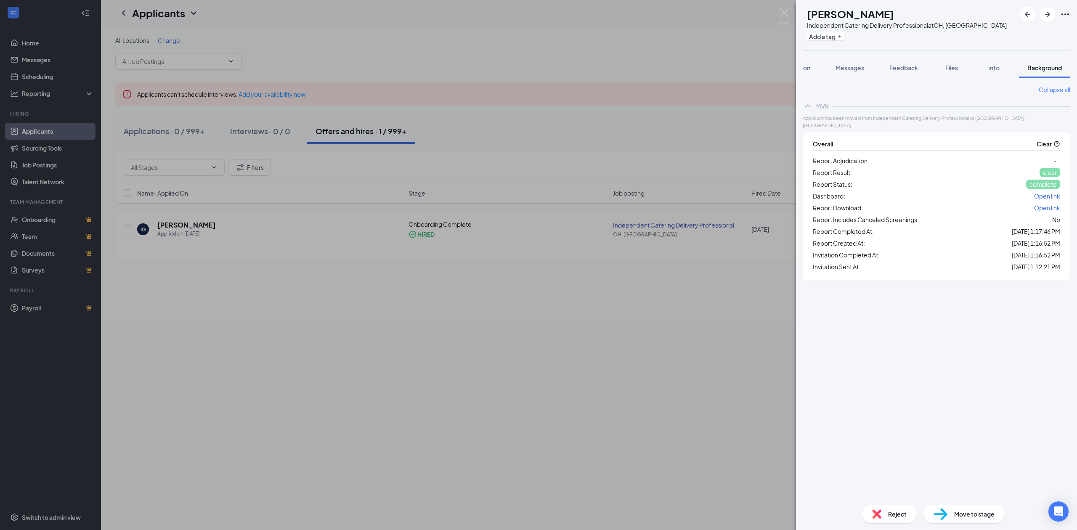
click at [715, 104] on div "IG [PERSON_NAME] Independent Catering Delivery Professional at [GEOGRAPHIC_DATA…" at bounding box center [538, 265] width 1077 height 530
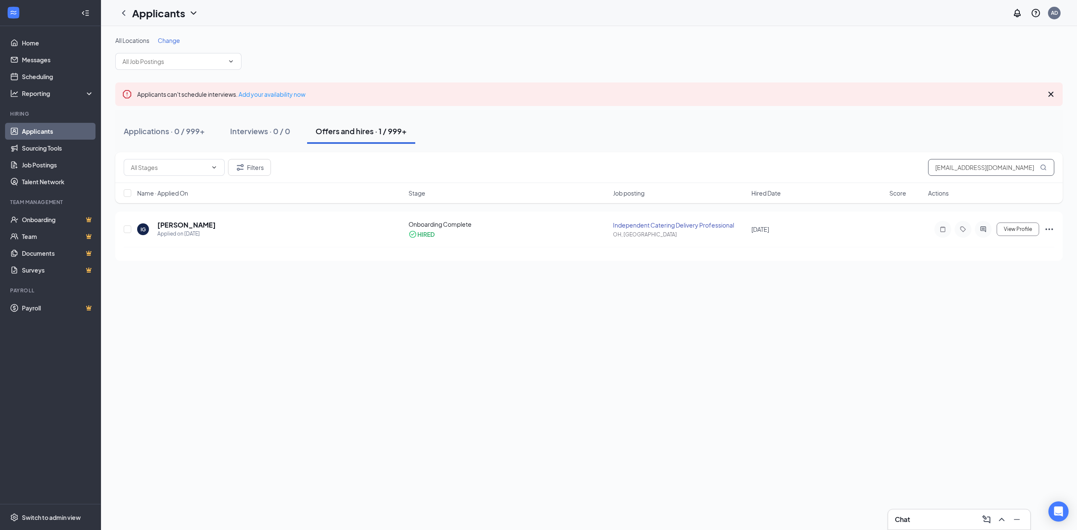
click at [986, 162] on input "[EMAIL_ADDRESS][DOMAIN_NAME]" at bounding box center [991, 167] width 126 height 17
drag, startPoint x: 986, startPoint y: 162, endPoint x: 981, endPoint y: 169, distance: 8.9
paste input "juliuscjones"
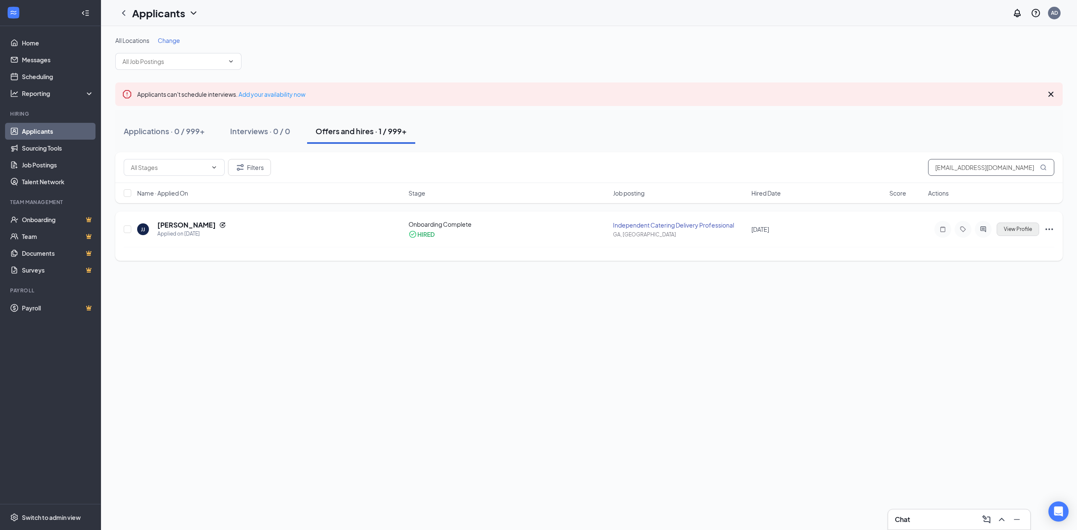
type input "[EMAIL_ADDRESS][DOMAIN_NAME]"
click at [1008, 233] on button "View Profile" at bounding box center [1018, 229] width 43 height 13
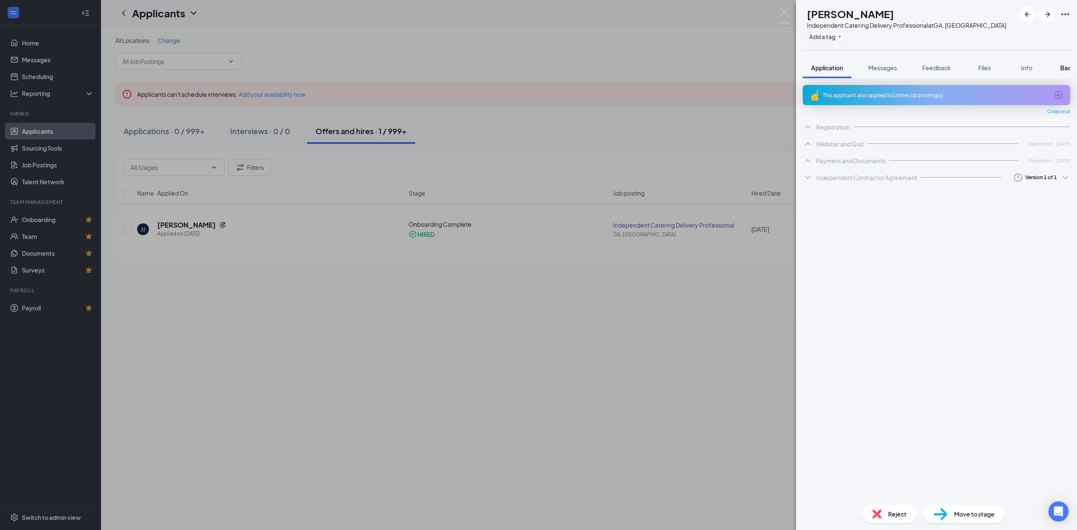
click at [1059, 66] on button "Background" at bounding box center [1077, 67] width 51 height 21
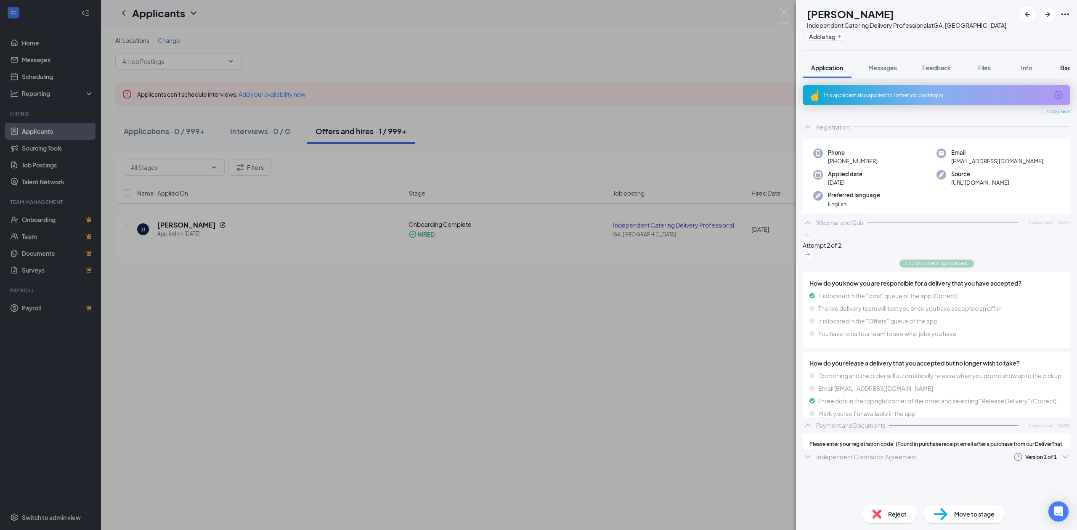
scroll to position [0, 34]
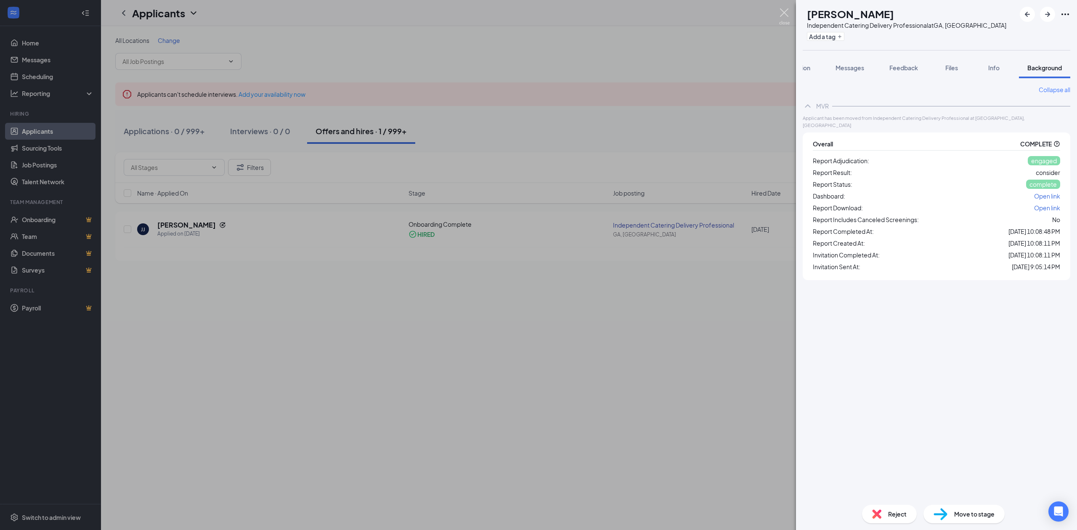
click at [784, 11] on img at bounding box center [784, 16] width 11 height 16
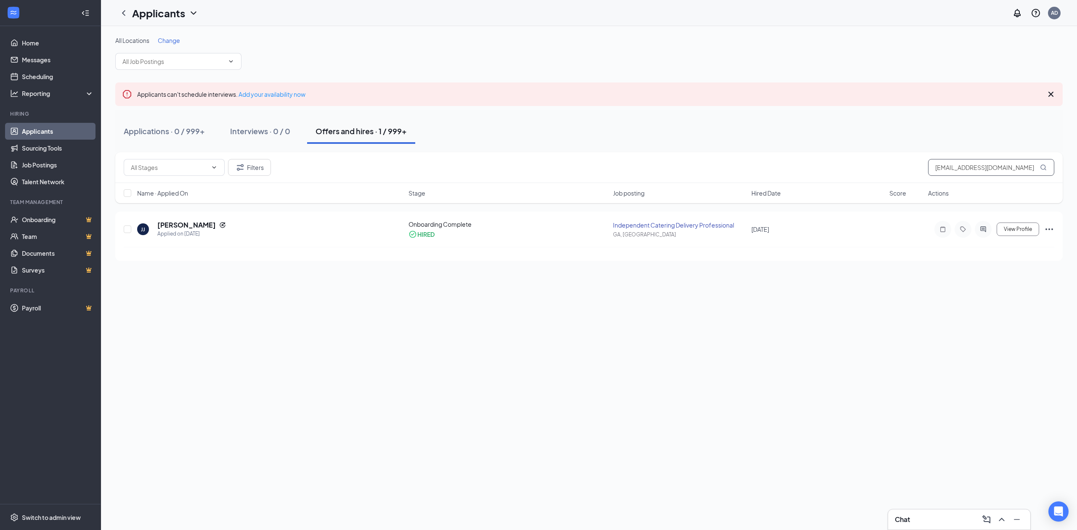
click at [953, 173] on input "[EMAIL_ADDRESS][DOMAIN_NAME]" at bounding box center [991, 167] width 126 height 17
paste input "hall.[PERSON_NAME]"
type input "[EMAIL_ADDRESS][PERSON_NAME][DOMAIN_NAME]"
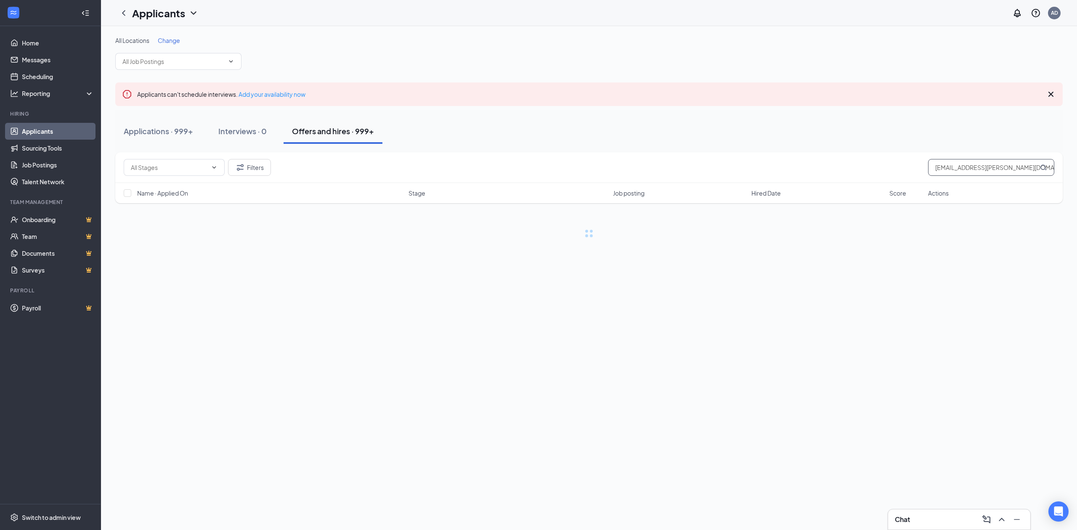
click at [1041, 166] on icon "MagnifyingGlass" at bounding box center [1043, 167] width 7 height 7
click at [1019, 229] on span "View Profile" at bounding box center [1018, 229] width 28 height 6
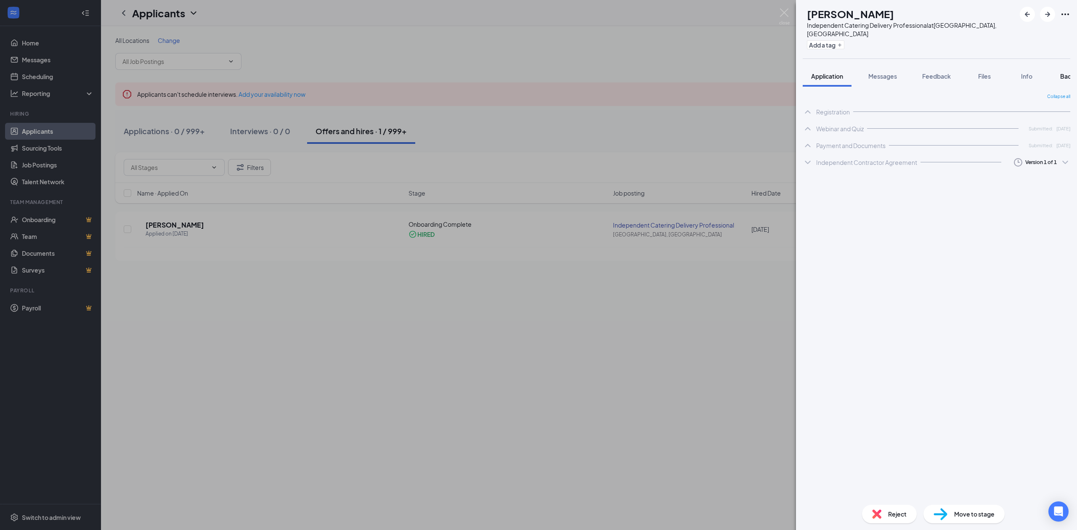
click at [1066, 72] on div "Background" at bounding box center [1078, 76] width 35 height 8
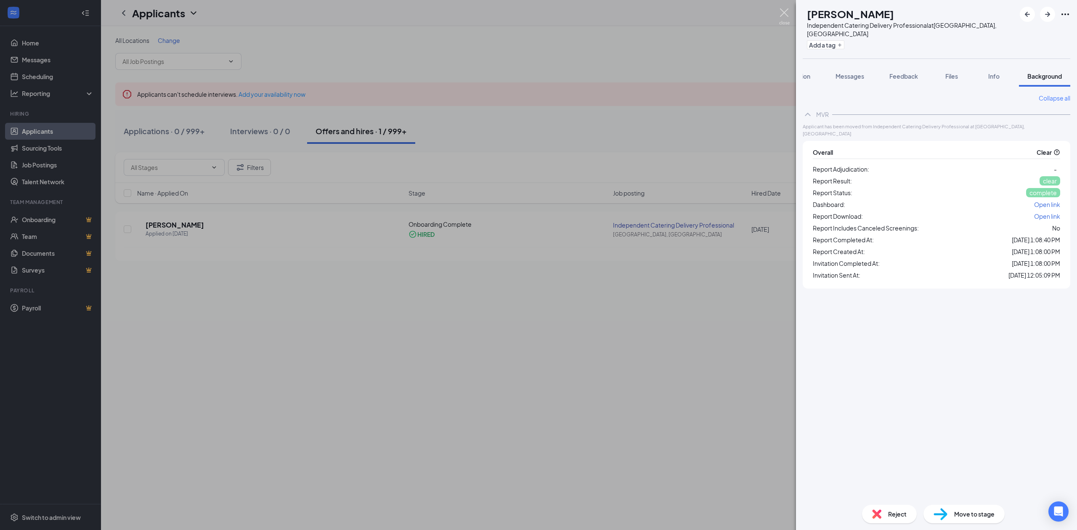
drag, startPoint x: 780, startPoint y: 16, endPoint x: 821, endPoint y: 0, distance: 43.8
click at [780, 16] on img at bounding box center [784, 16] width 11 height 16
